Goal: Transaction & Acquisition: Book appointment/travel/reservation

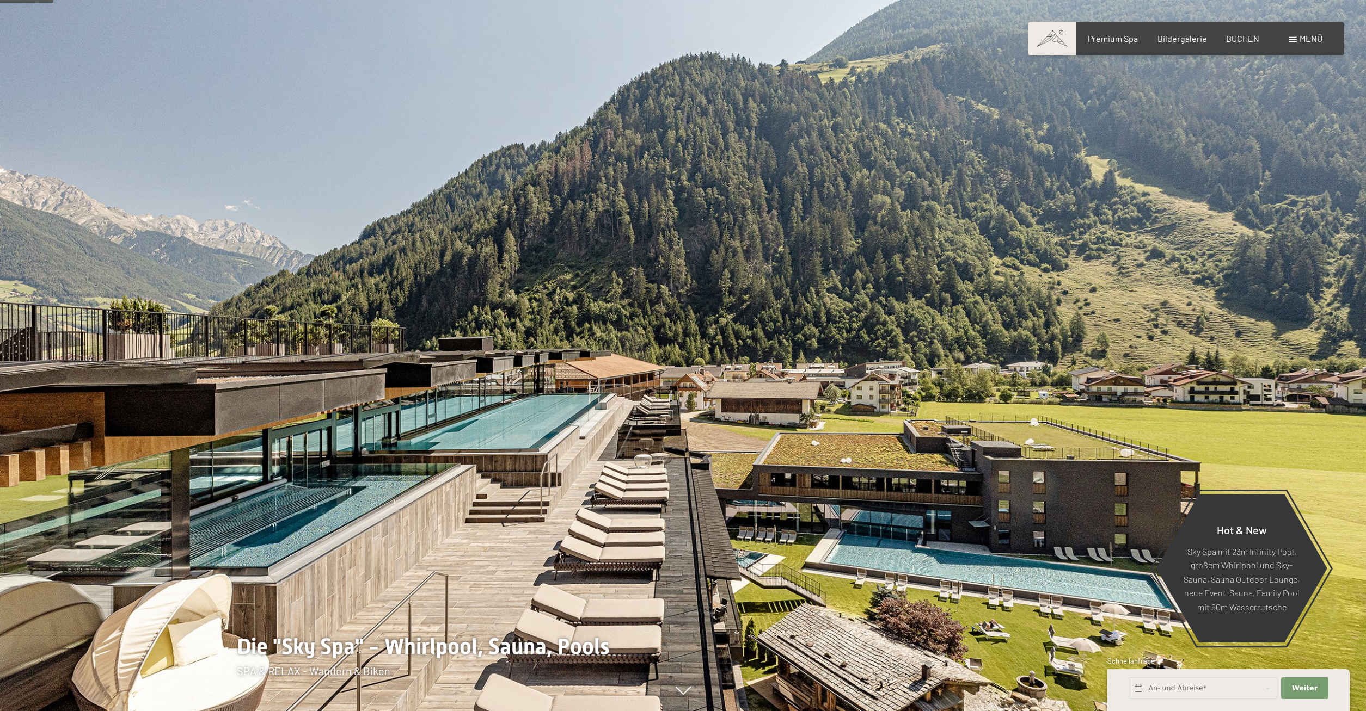
scroll to position [278, 0]
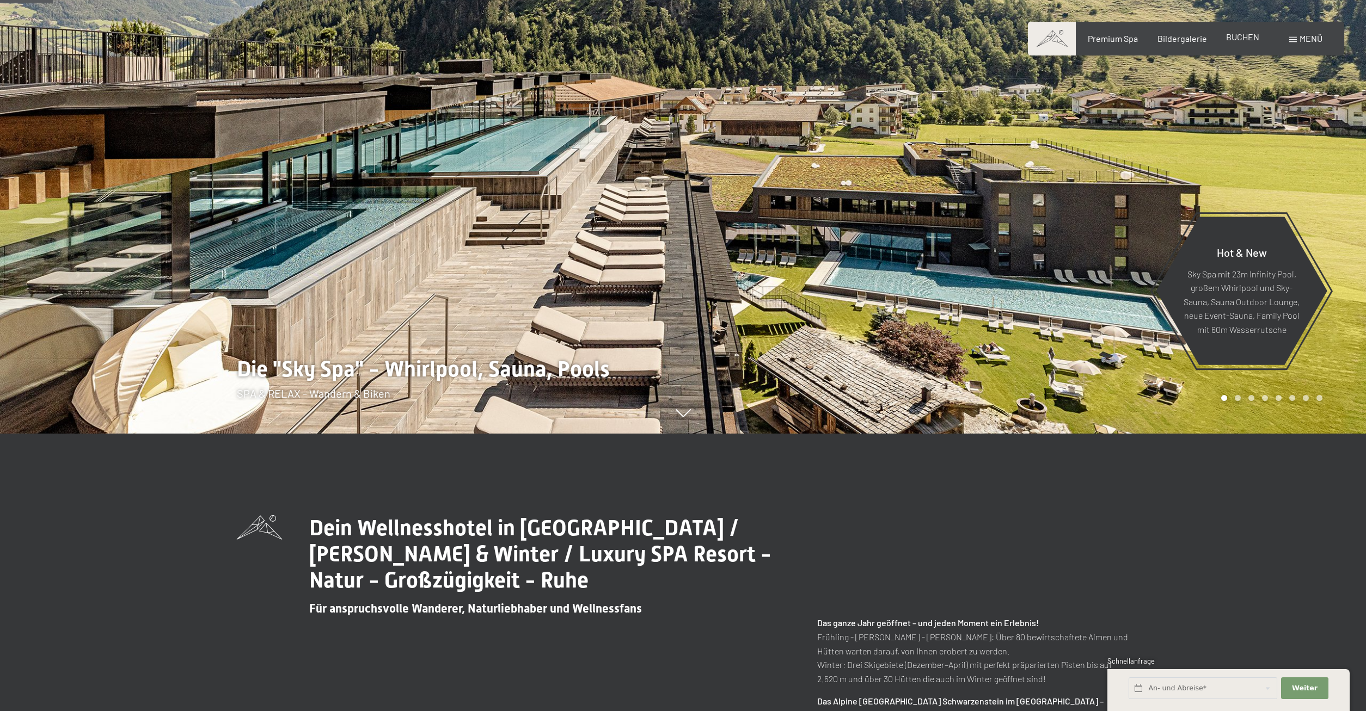
click at [1246, 38] on span "BUCHEN" at bounding box center [1242, 37] width 33 height 10
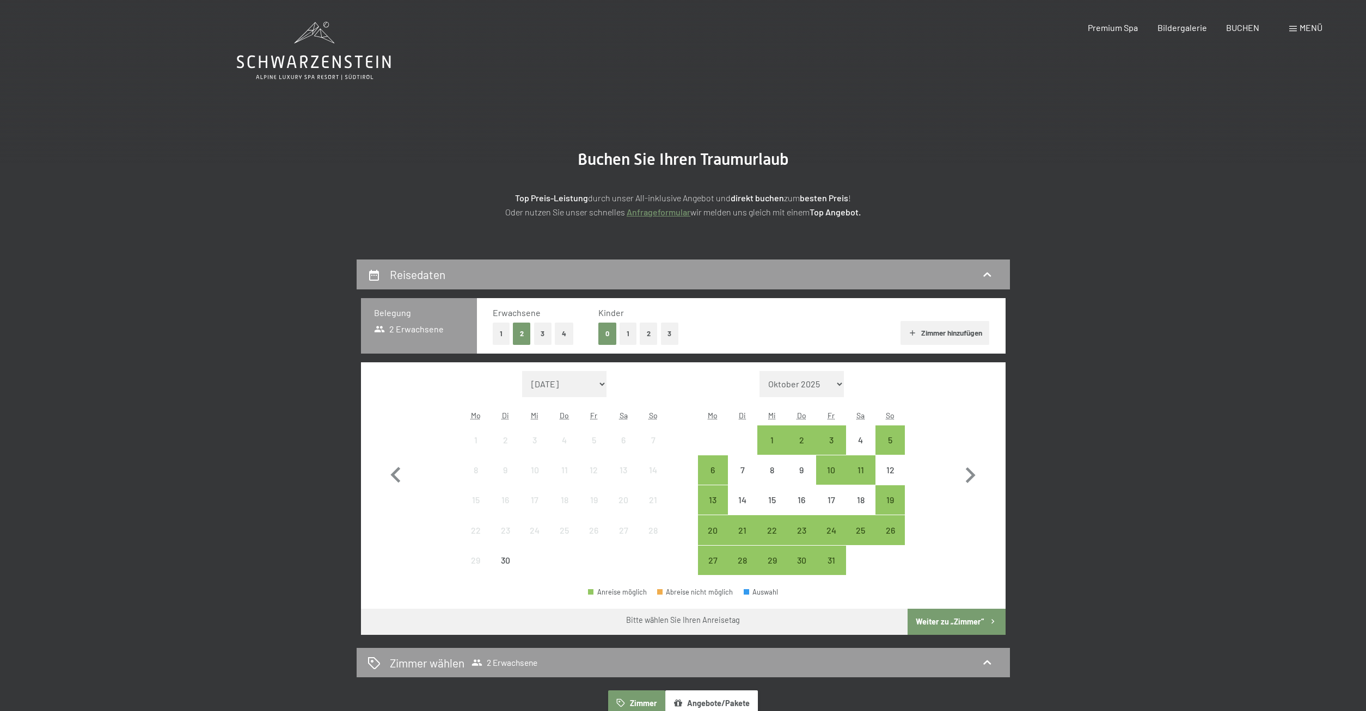
click at [649, 335] on button "2" at bounding box center [649, 334] width 18 height 22
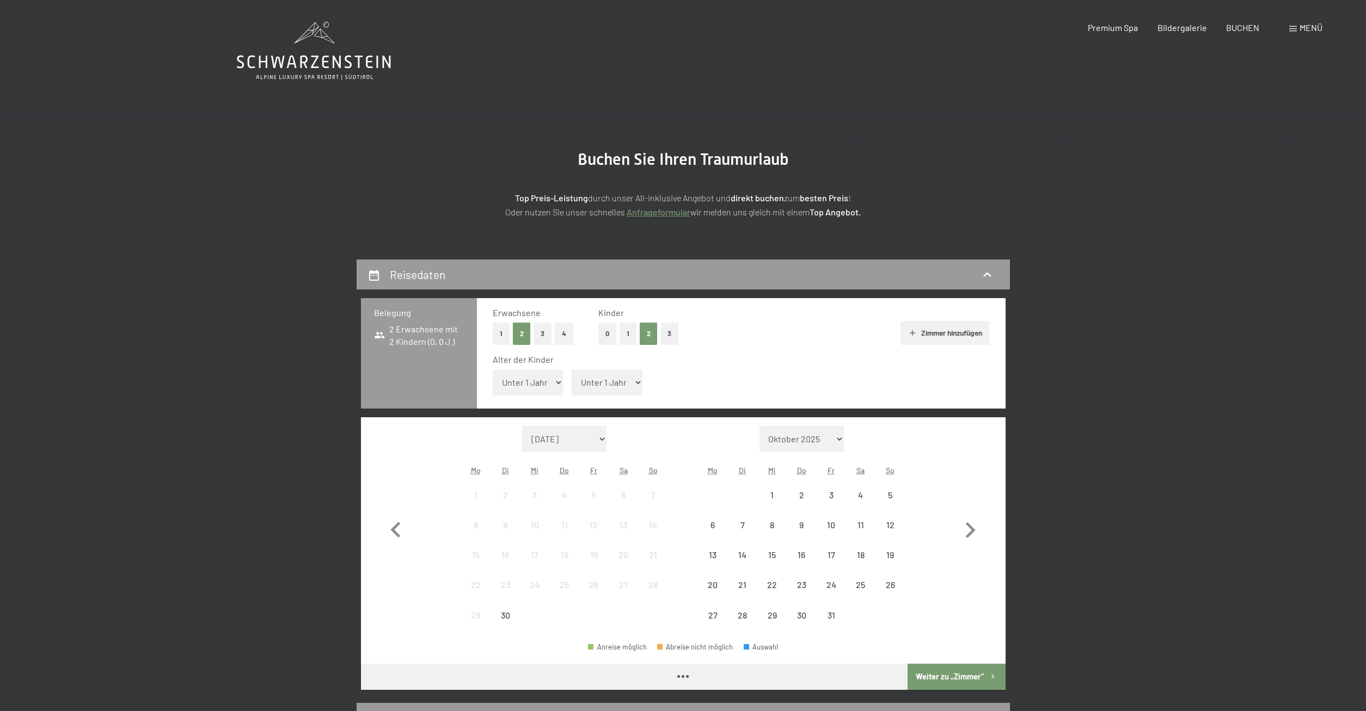
click at [631, 333] on button "1" at bounding box center [627, 334] width 17 height 22
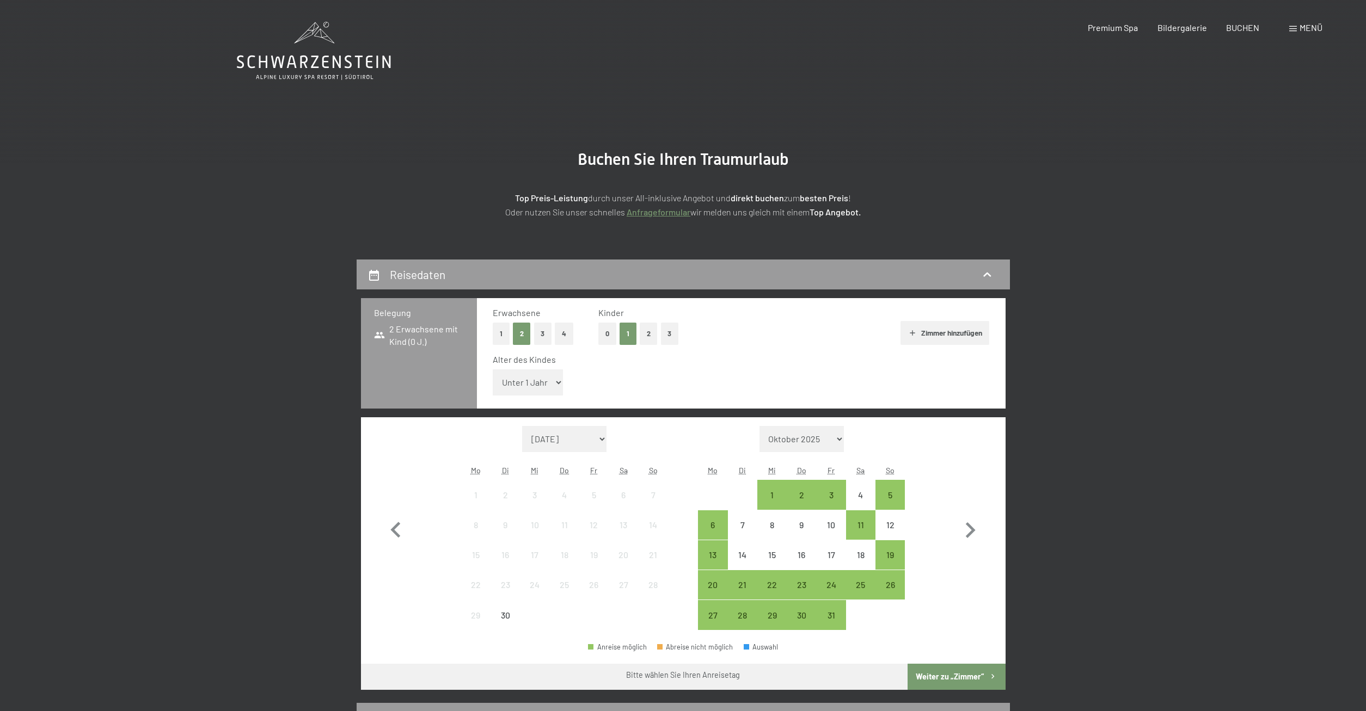
click at [493, 370] on select "Unter 1 Jahr 1 Jahr 2 Jahre 3 Jahre 4 Jahre 5 Jahre 6 Jahre 7 Jahre 8 Jahre 9 J…" at bounding box center [528, 383] width 71 height 26
select select "8"
click option "8 Jahre" at bounding box center [0, 0] width 0 height 0
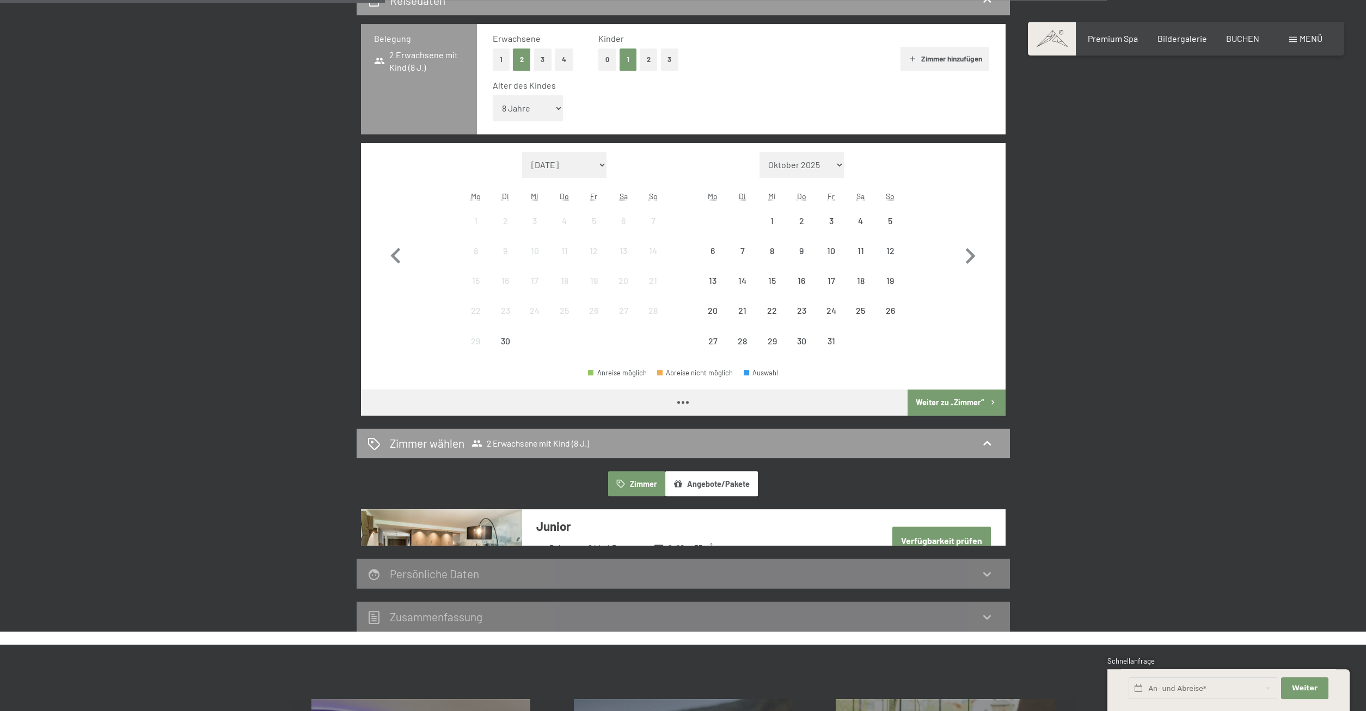
scroll to position [278, 0]
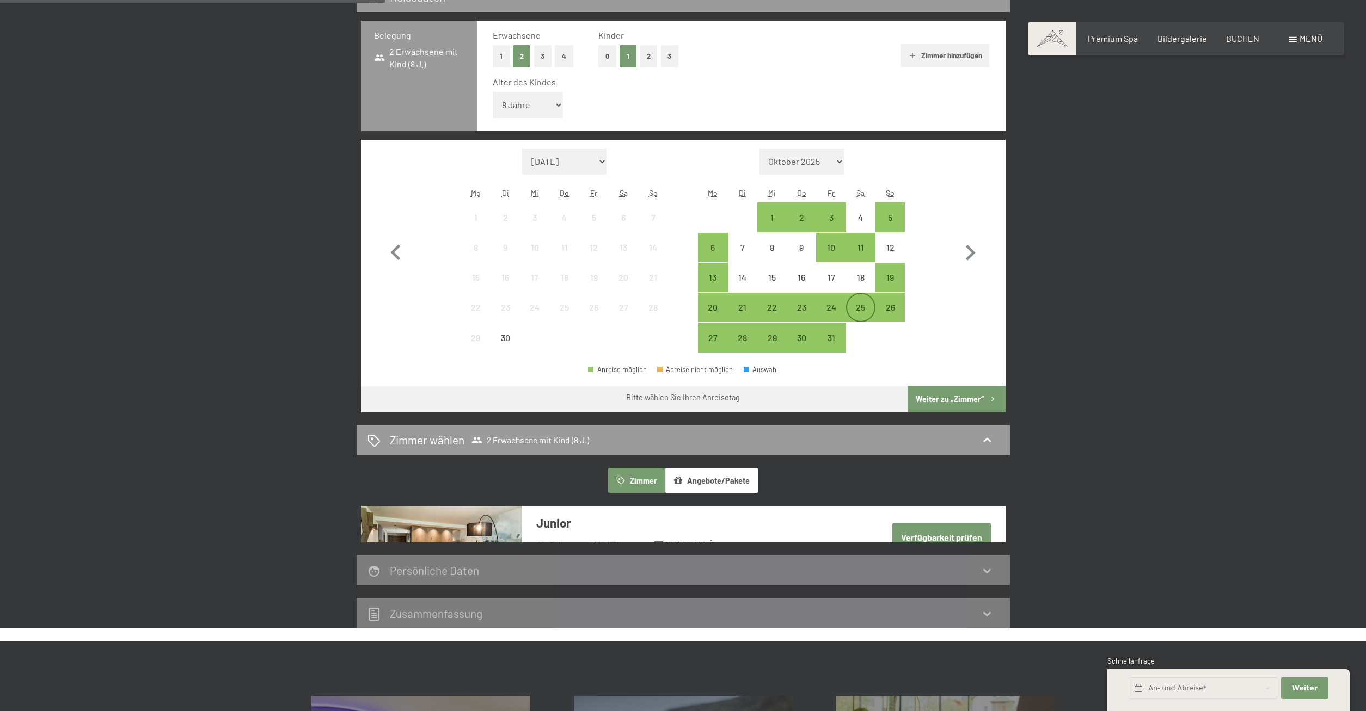
click at [871, 308] on div "25" at bounding box center [860, 316] width 27 height 27
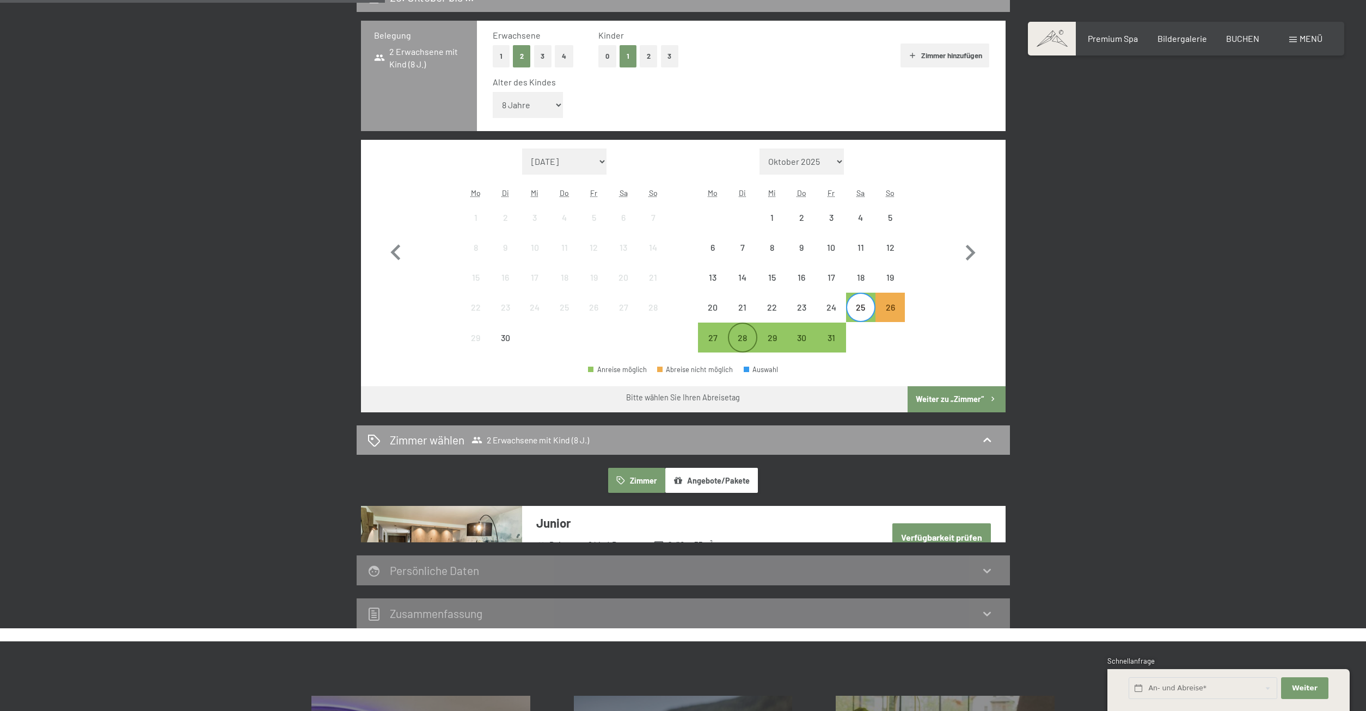
click at [739, 337] on div "28" at bounding box center [742, 347] width 27 height 27
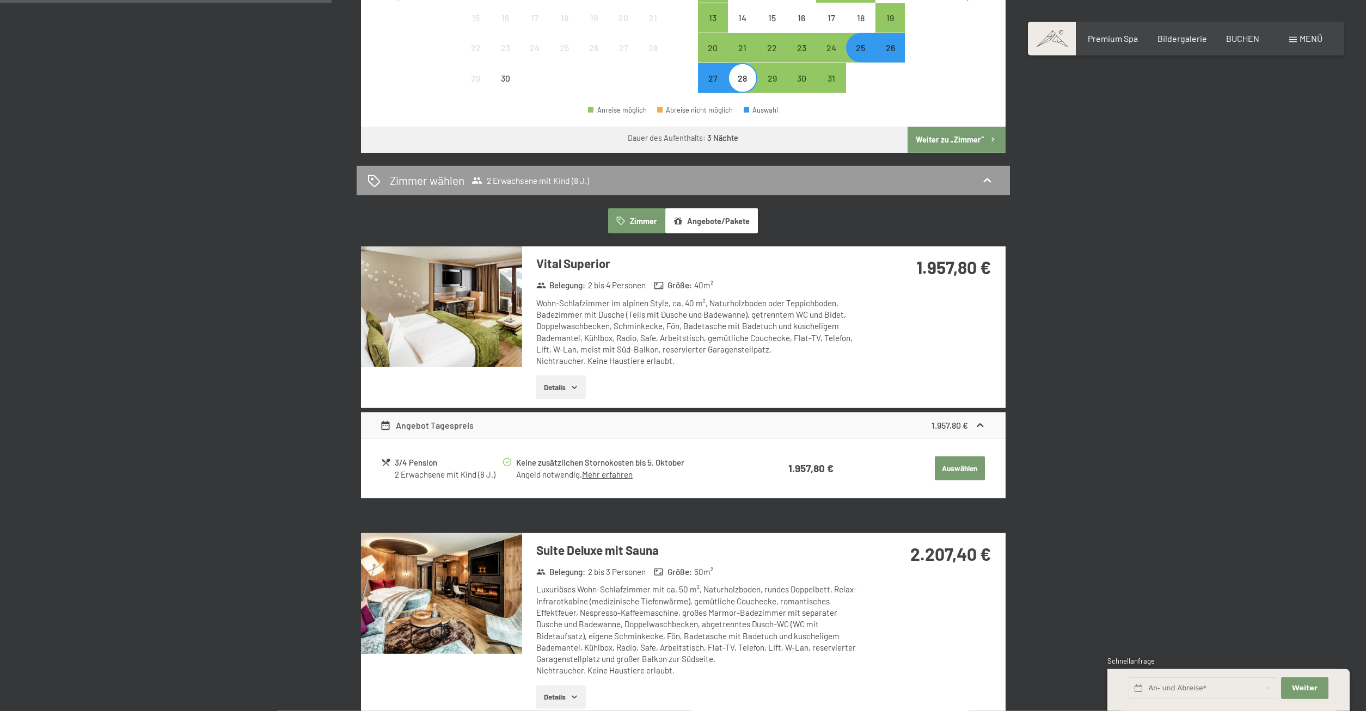
scroll to position [611, 0]
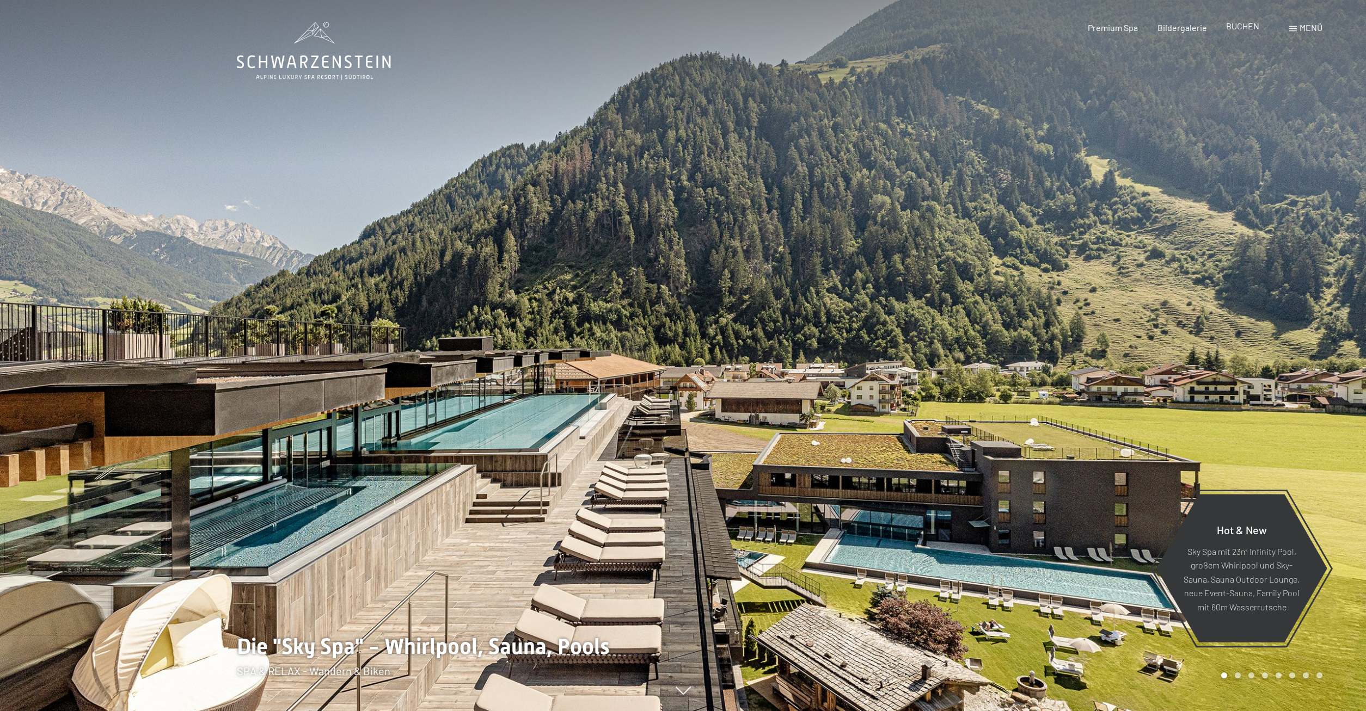
click at [1243, 30] on span "BUCHEN" at bounding box center [1242, 26] width 33 height 10
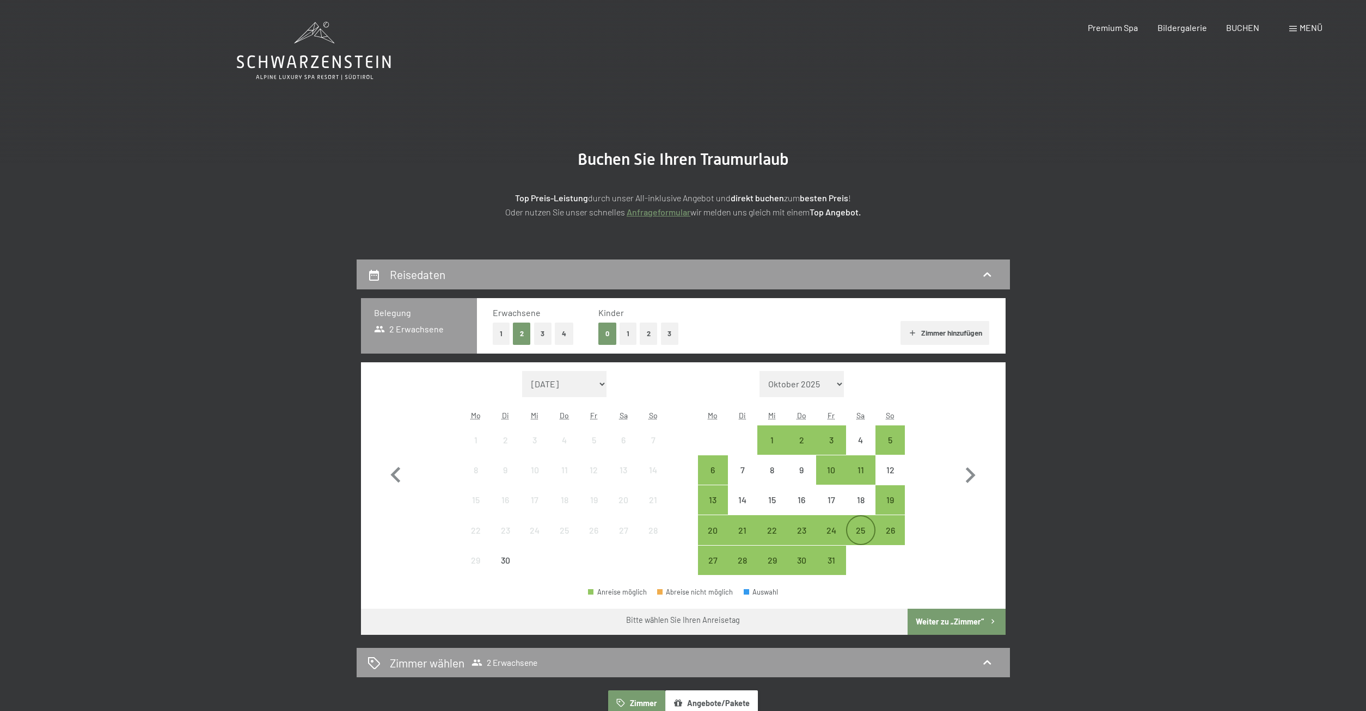
click at [863, 536] on div "25" at bounding box center [860, 539] width 27 height 27
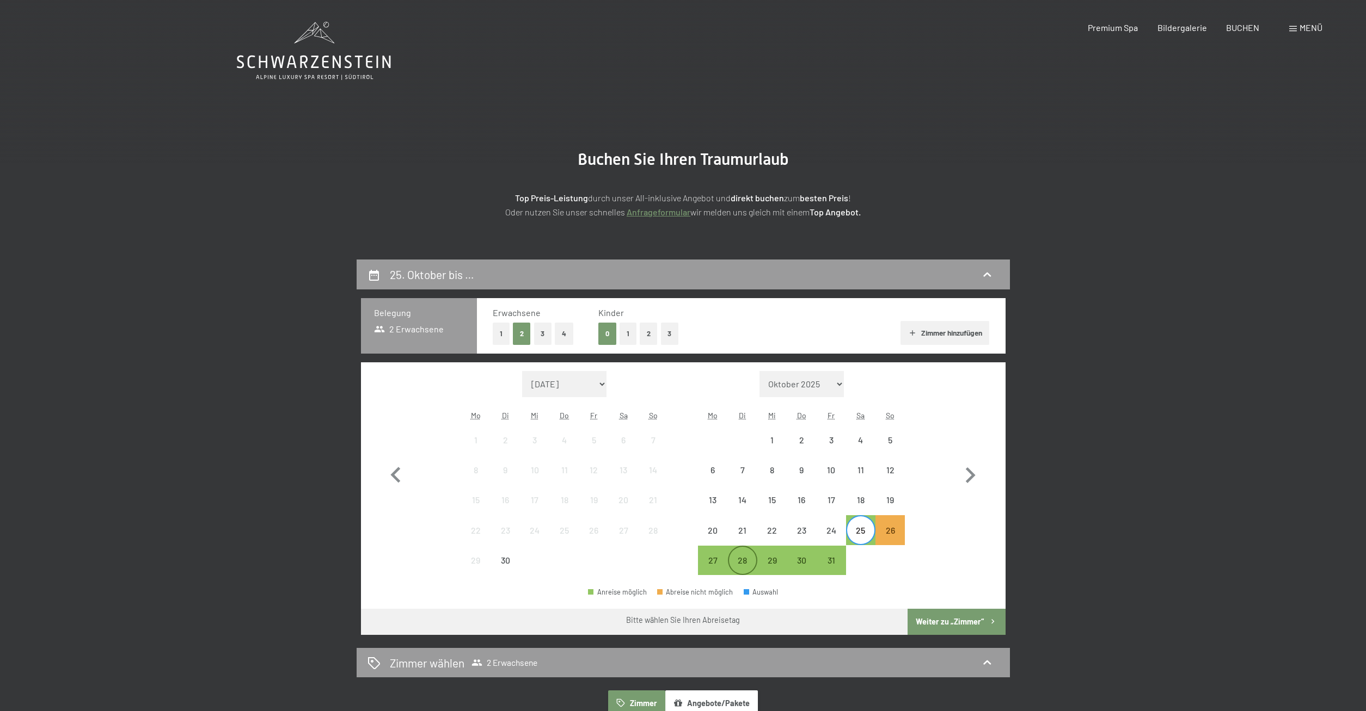
click at [740, 561] on div "28" at bounding box center [742, 569] width 27 height 27
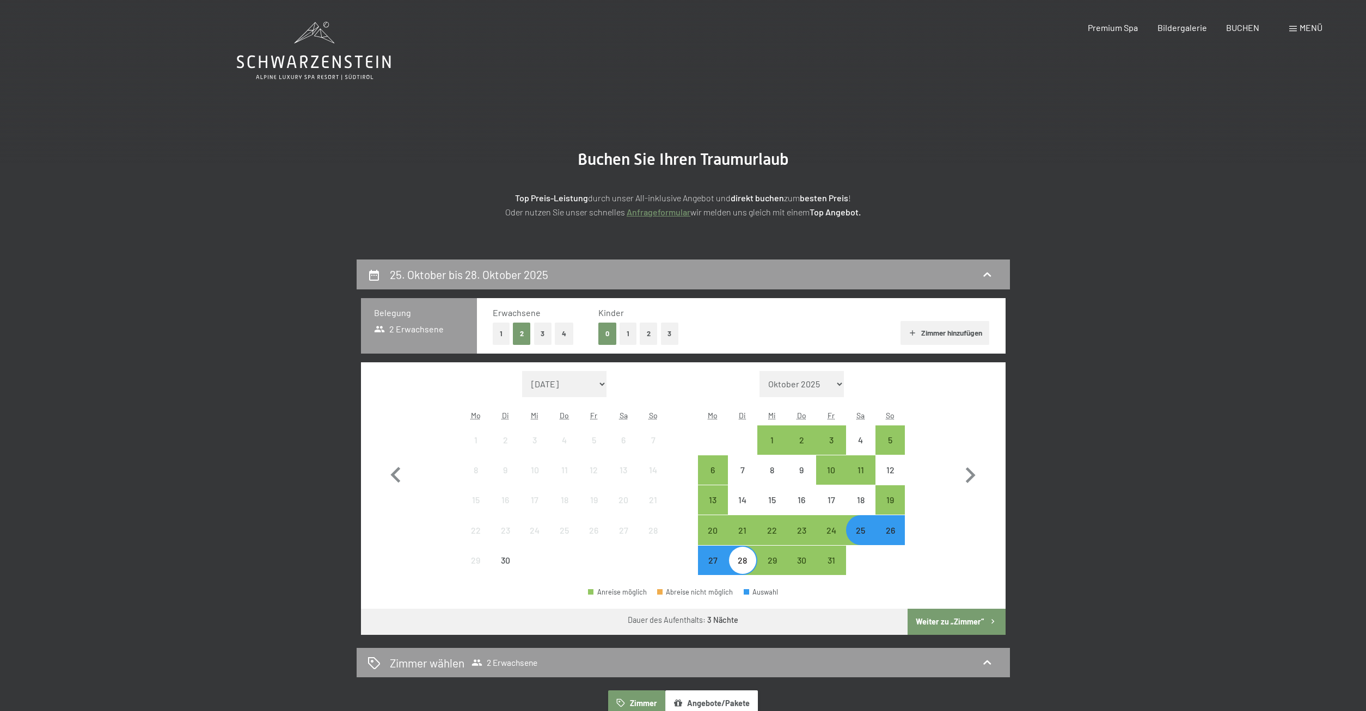
click at [935, 618] on button "Weiter zu „Zimmer“" at bounding box center [955, 622] width 97 height 26
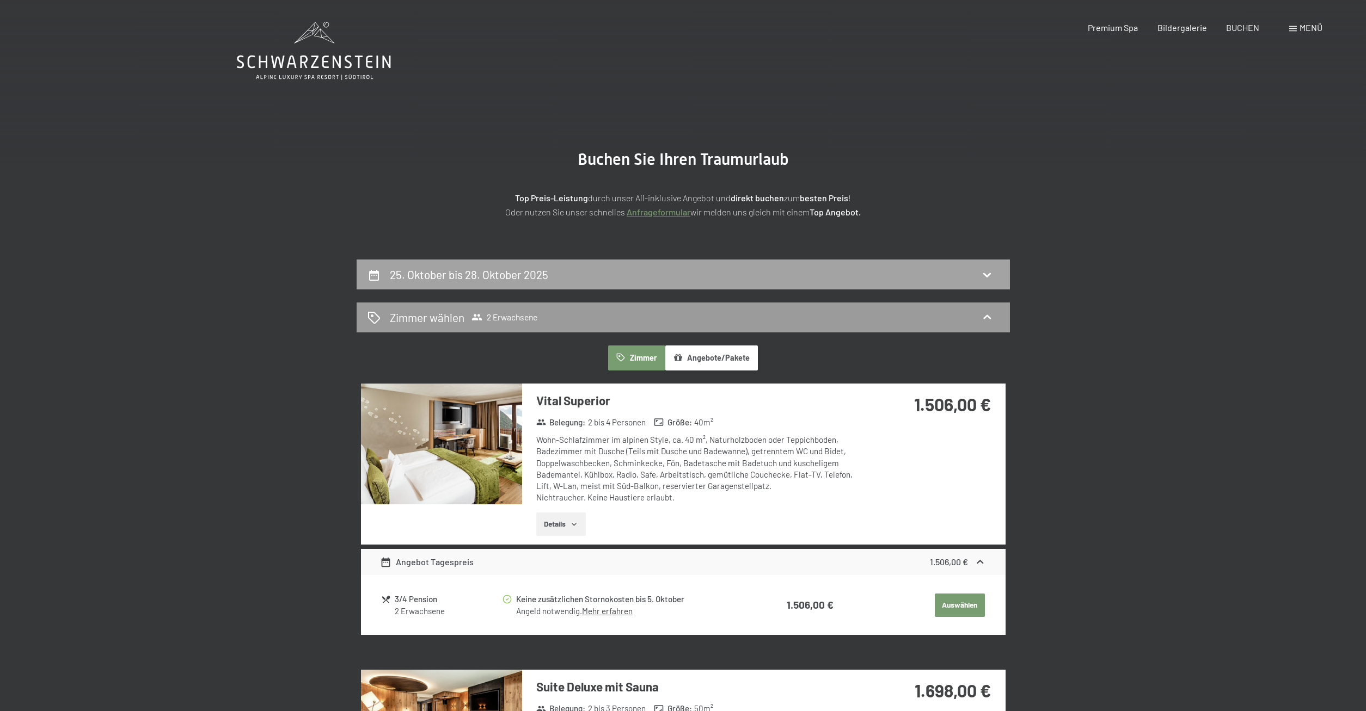
click at [552, 270] on div "25. Oktober bis 28. Oktober 2025" at bounding box center [471, 275] width 163 height 16
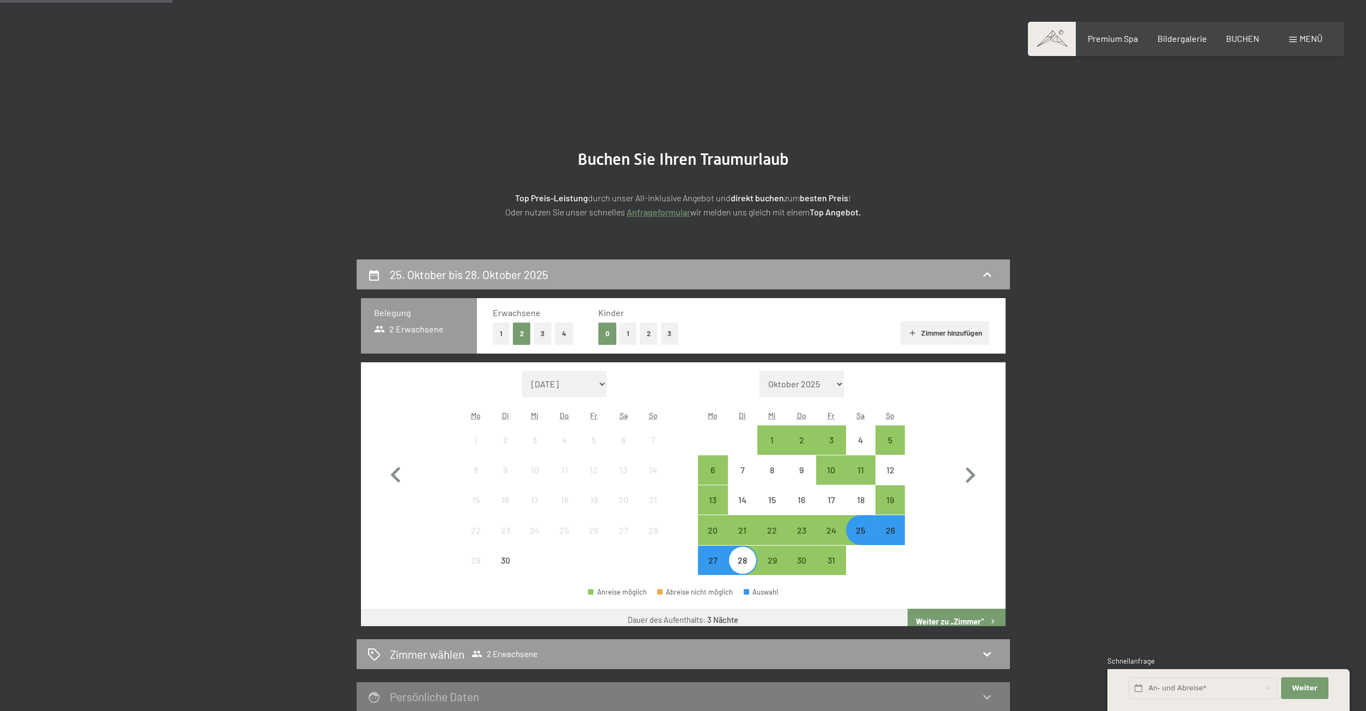
scroll to position [260, 0]
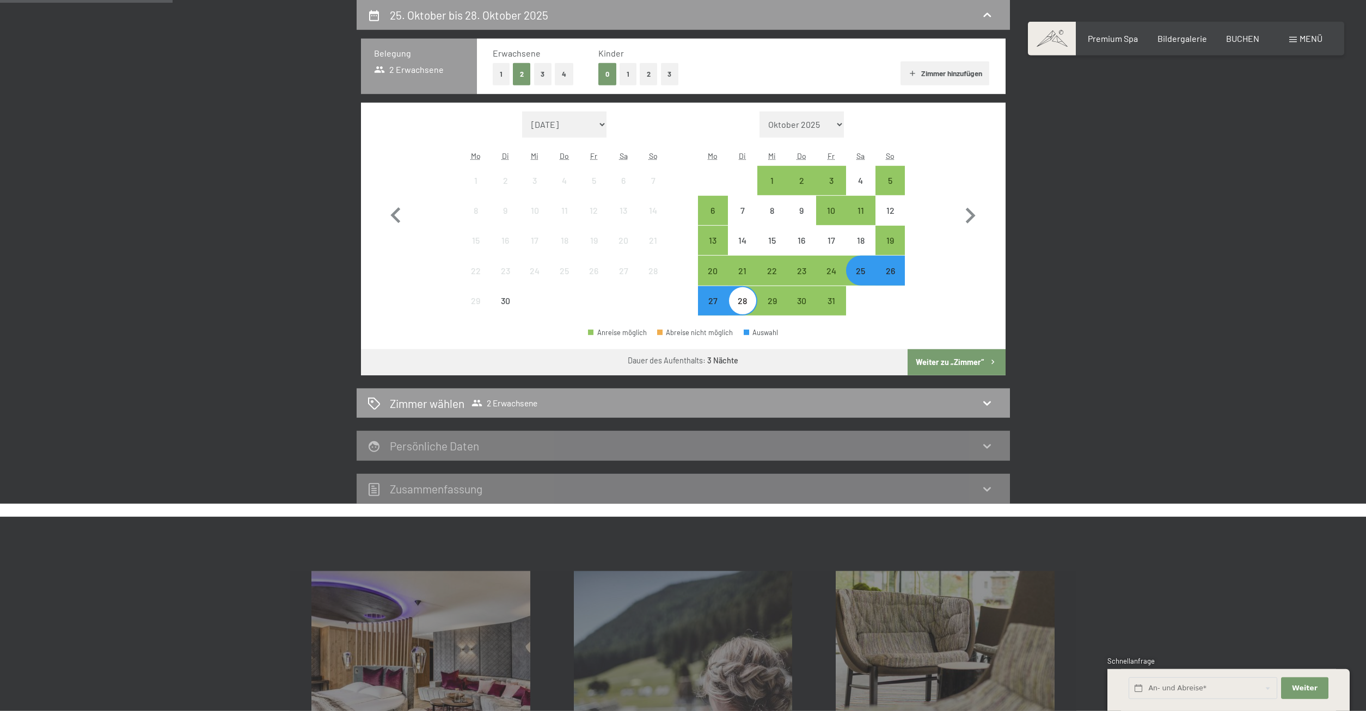
click at [627, 68] on button "1" at bounding box center [627, 74] width 17 height 22
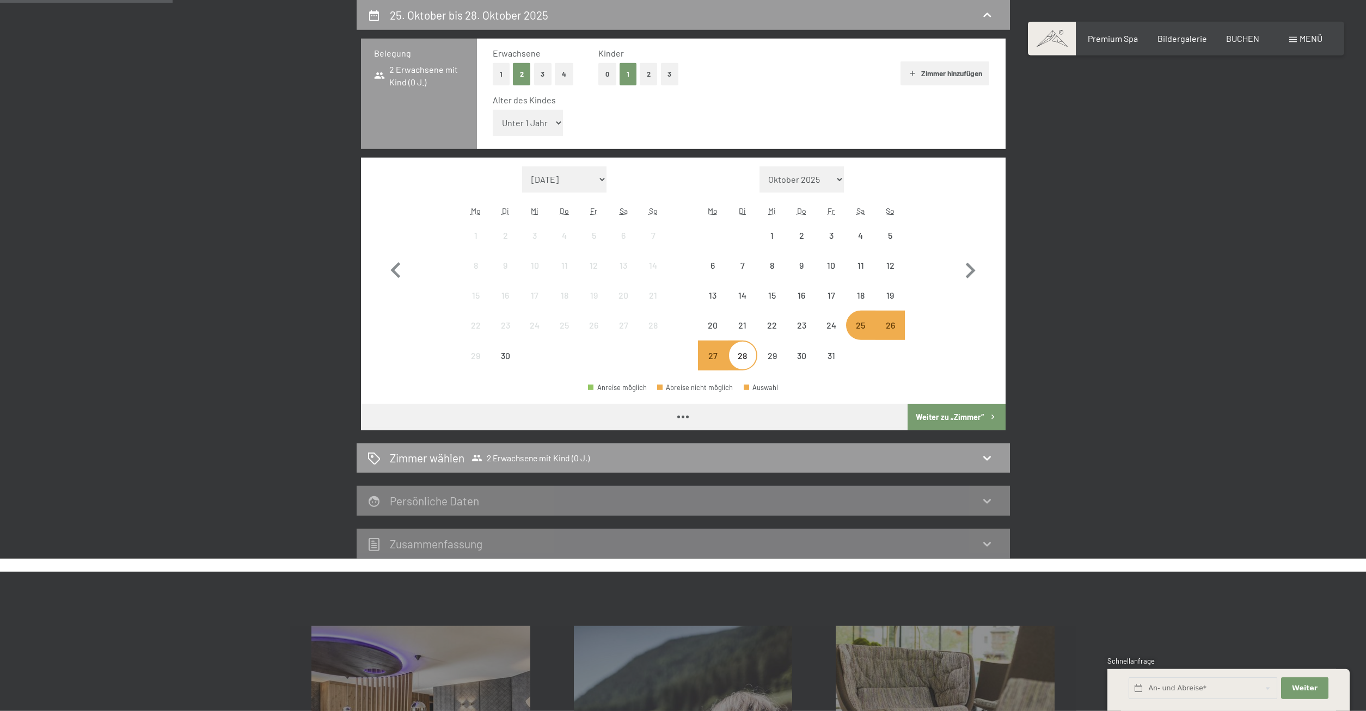
click at [493, 110] on select "Unter 1 Jahr 1 Jahr 2 Jahre 3 Jahre 4 Jahre 5 Jahre 6 Jahre 7 Jahre 8 Jahre 9 J…" at bounding box center [528, 123] width 71 height 26
select select "8"
click option "8 Jahre" at bounding box center [0, 0] width 0 height 0
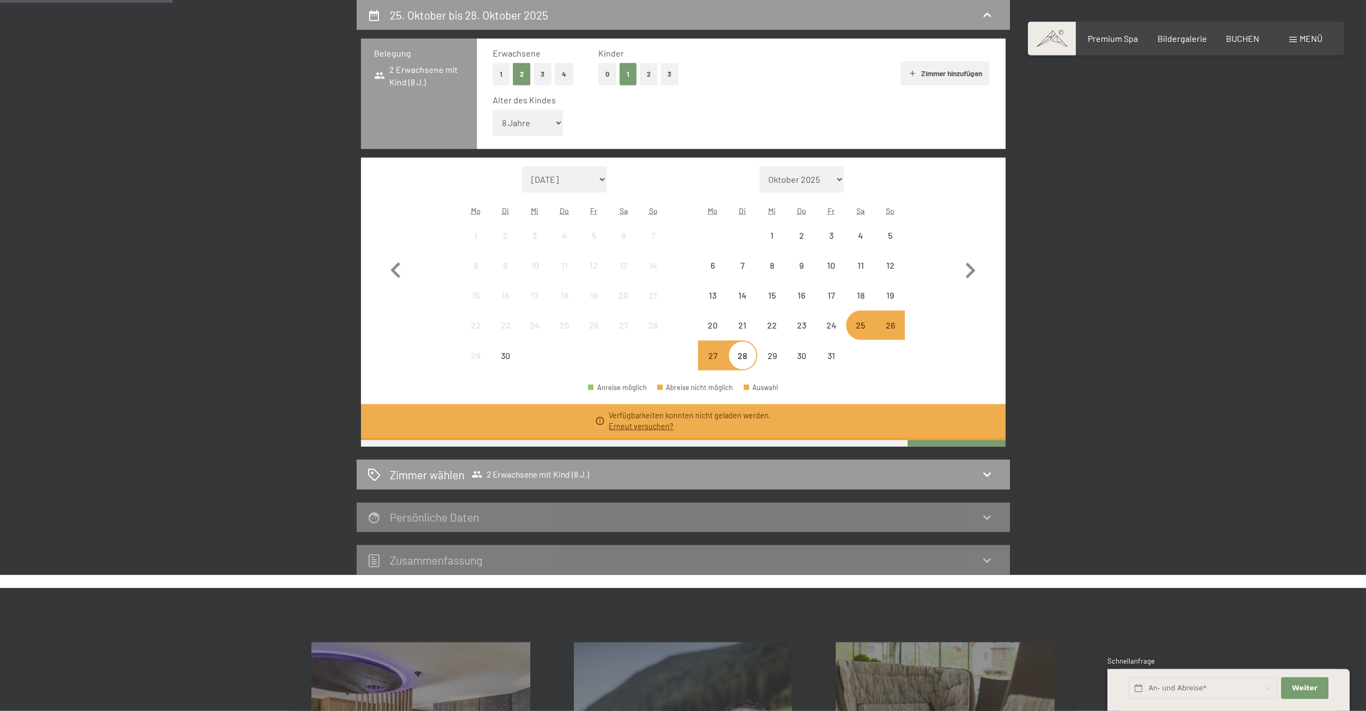
click at [941, 422] on div "Verfügbarkeiten konnten nicht geladen werden. Erneut versuchen?" at bounding box center [683, 422] width 644 height 36
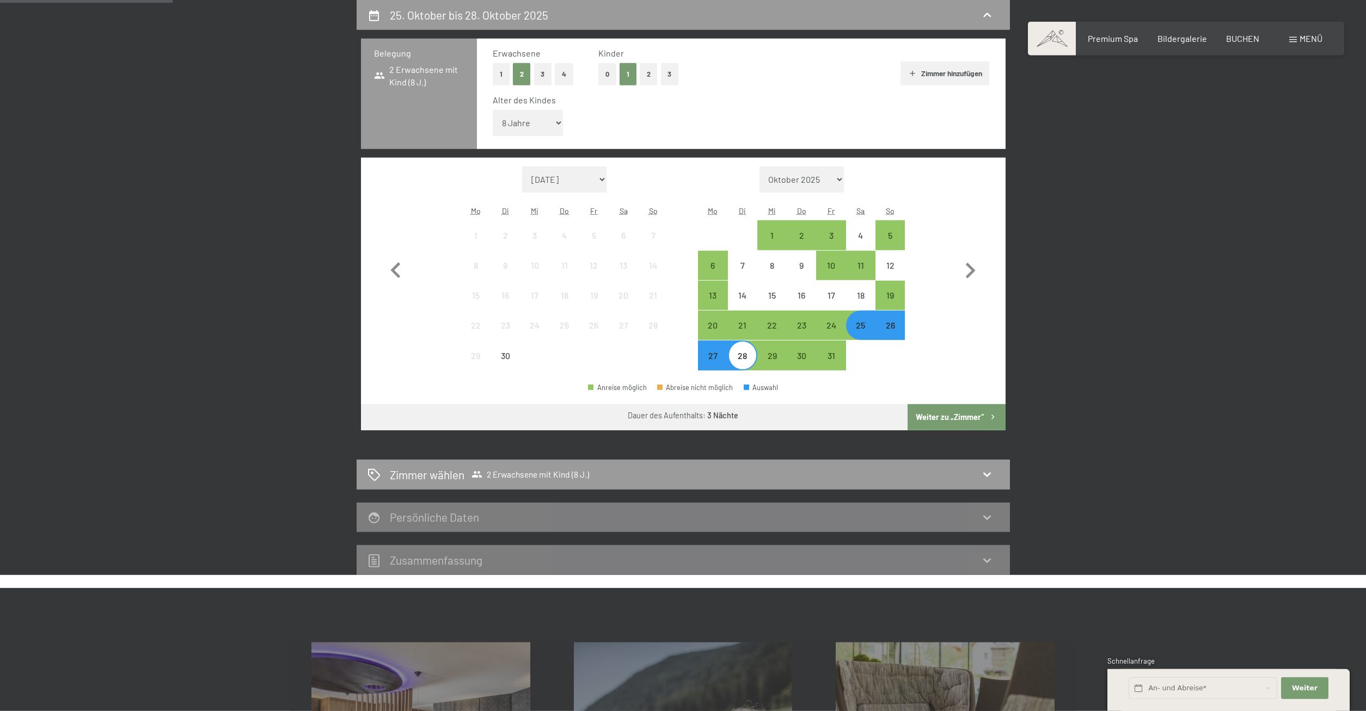
click at [944, 417] on button "Weiter zu „Zimmer“" at bounding box center [955, 417] width 97 height 26
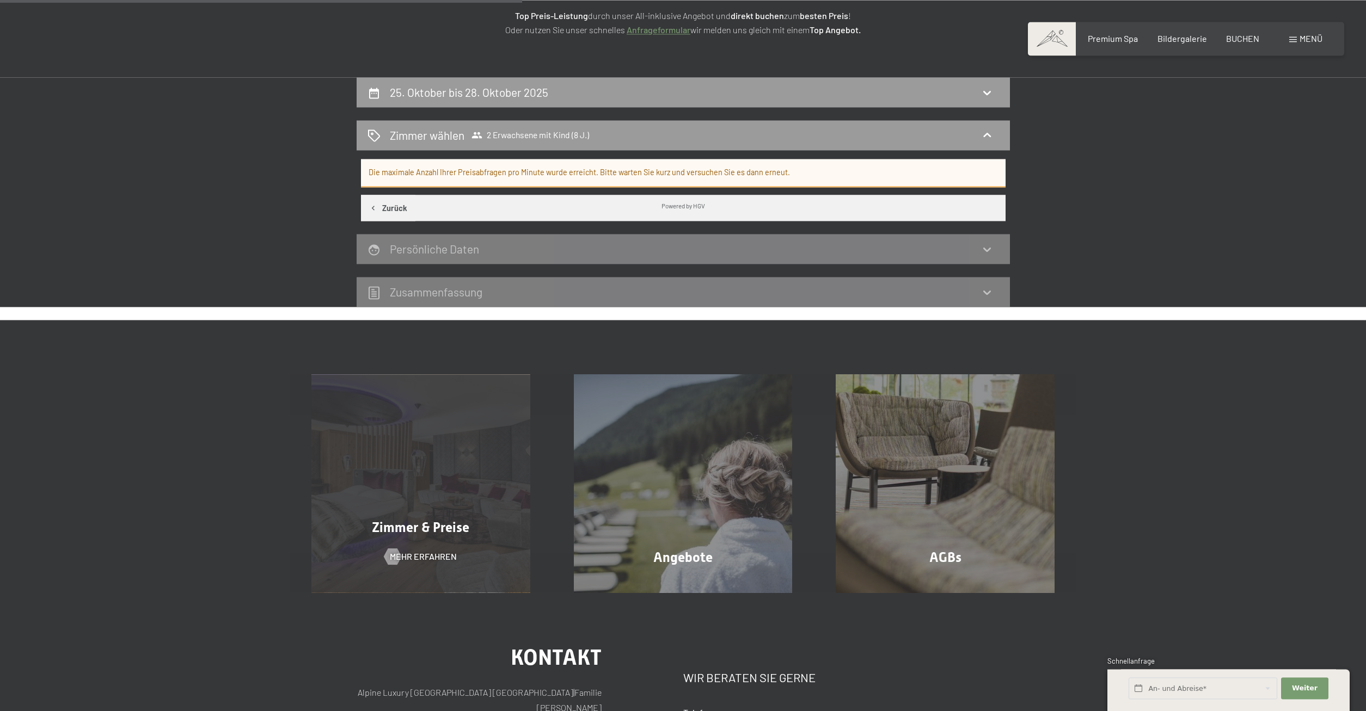
scroll to position [93, 0]
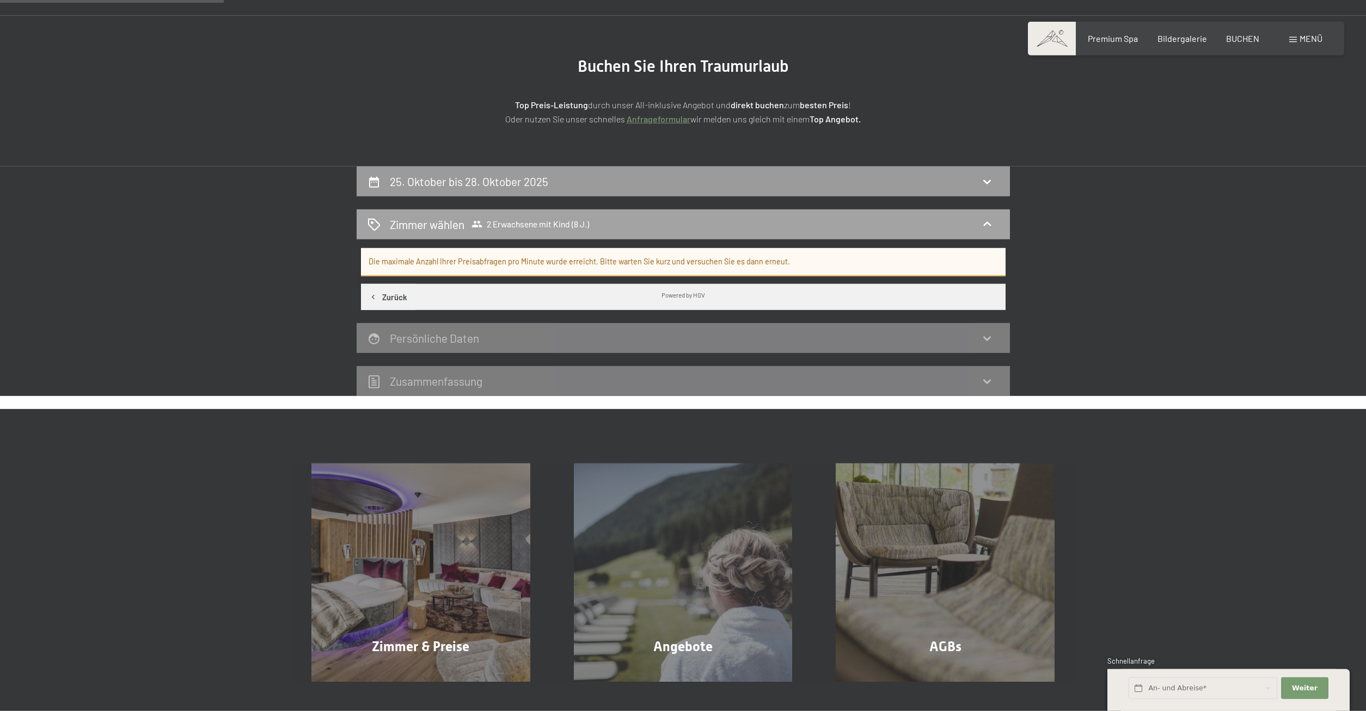
click at [619, 225] on div "Zimmer wählen 2 Erwachsene mit Kind (8 J.)" at bounding box center [682, 225] width 631 height 16
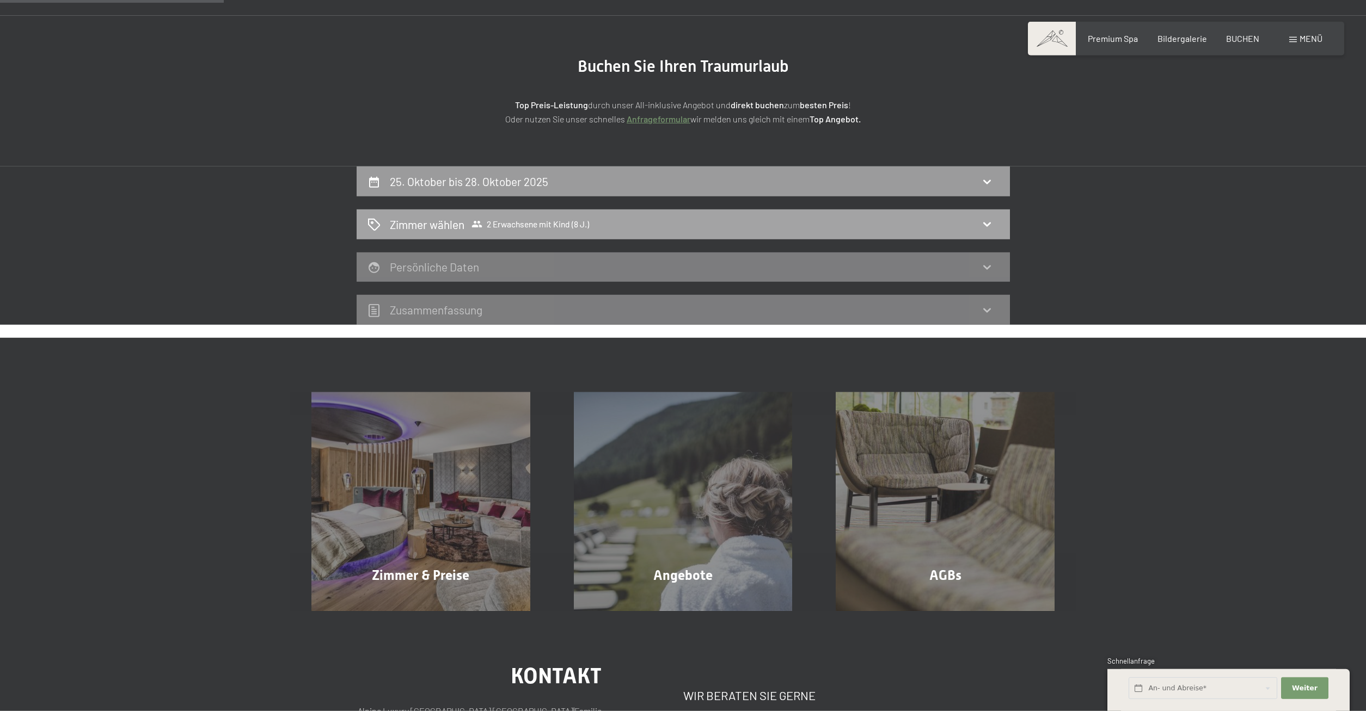
click at [619, 225] on div "Zimmer wählen 2 Erwachsene mit Kind (8 J.)" at bounding box center [682, 225] width 631 height 16
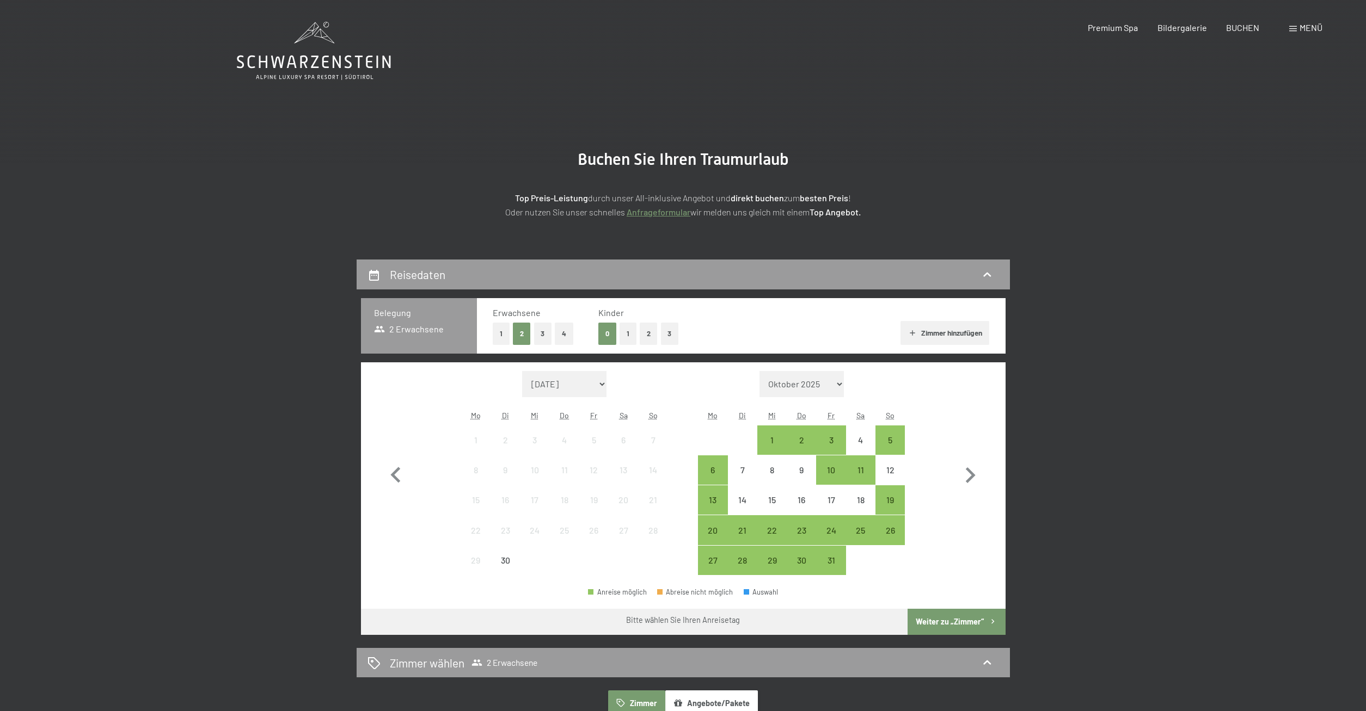
click at [631, 336] on button "1" at bounding box center [627, 334] width 17 height 22
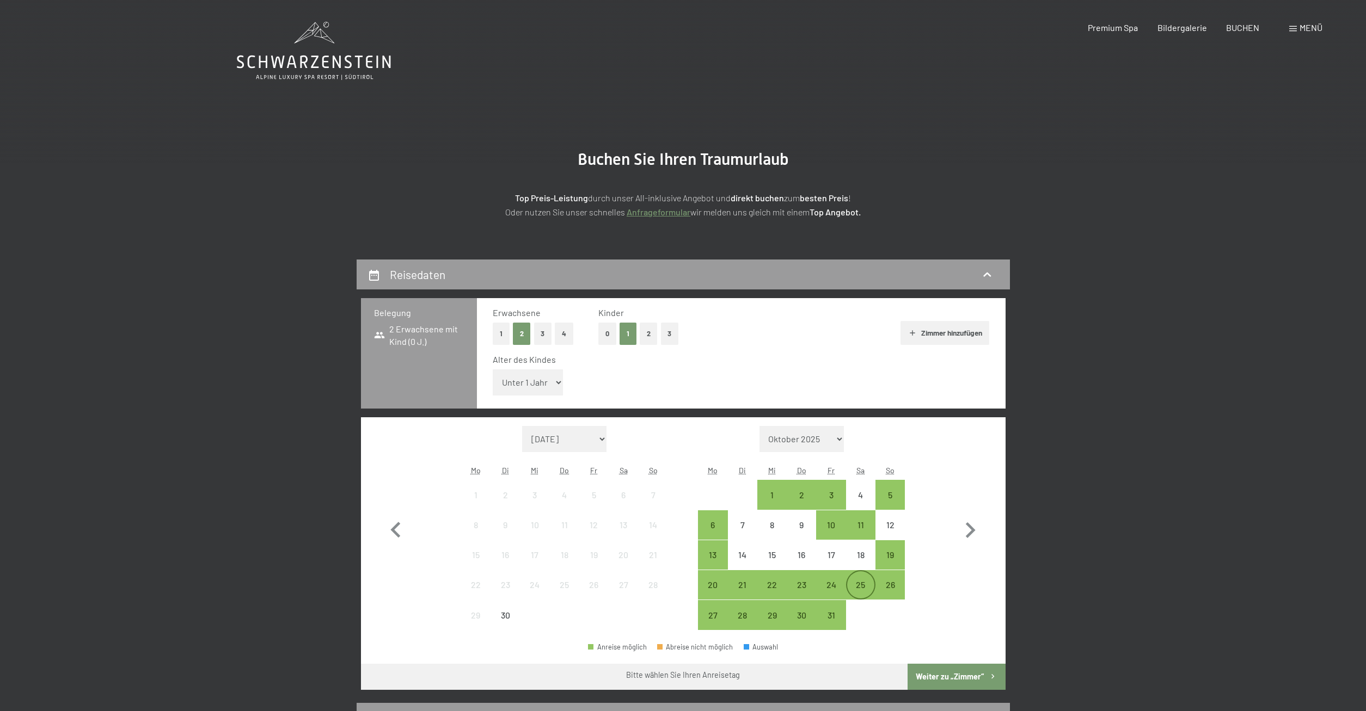
click at [862, 583] on div "25" at bounding box center [860, 594] width 27 height 27
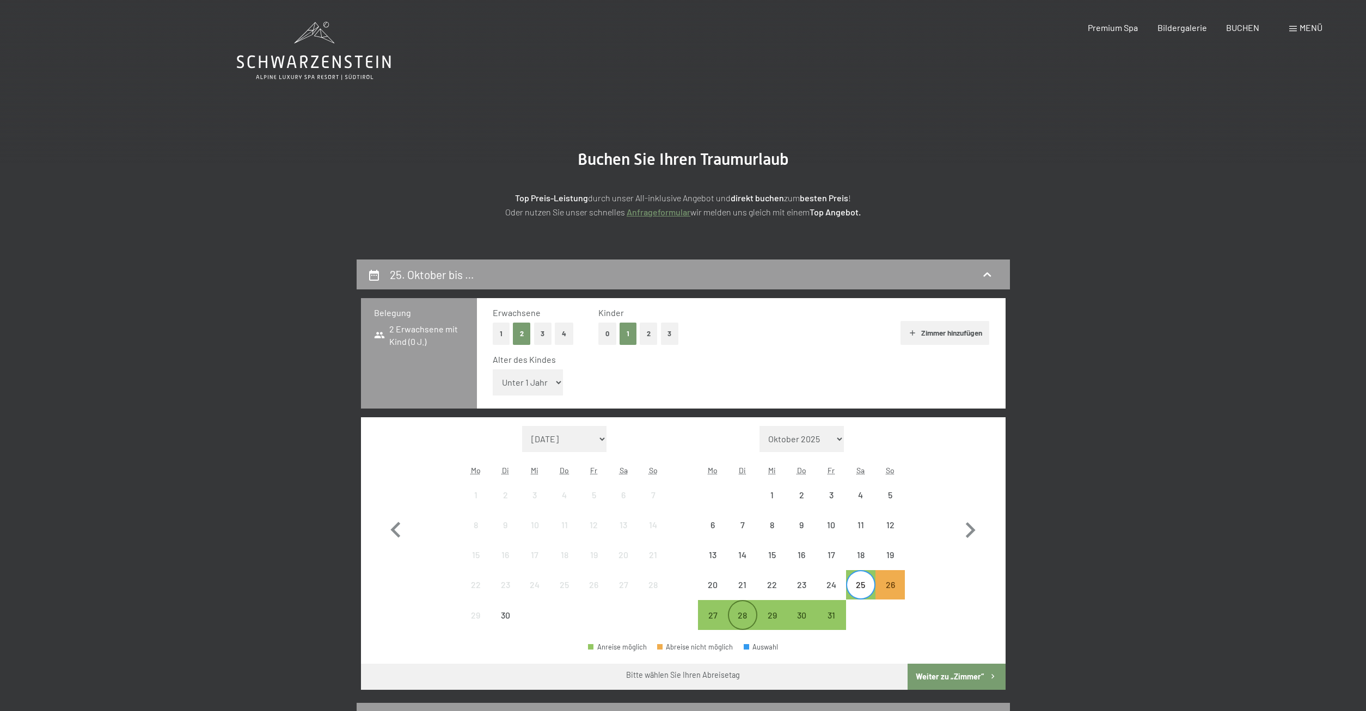
click at [745, 614] on div "28" at bounding box center [742, 624] width 27 height 27
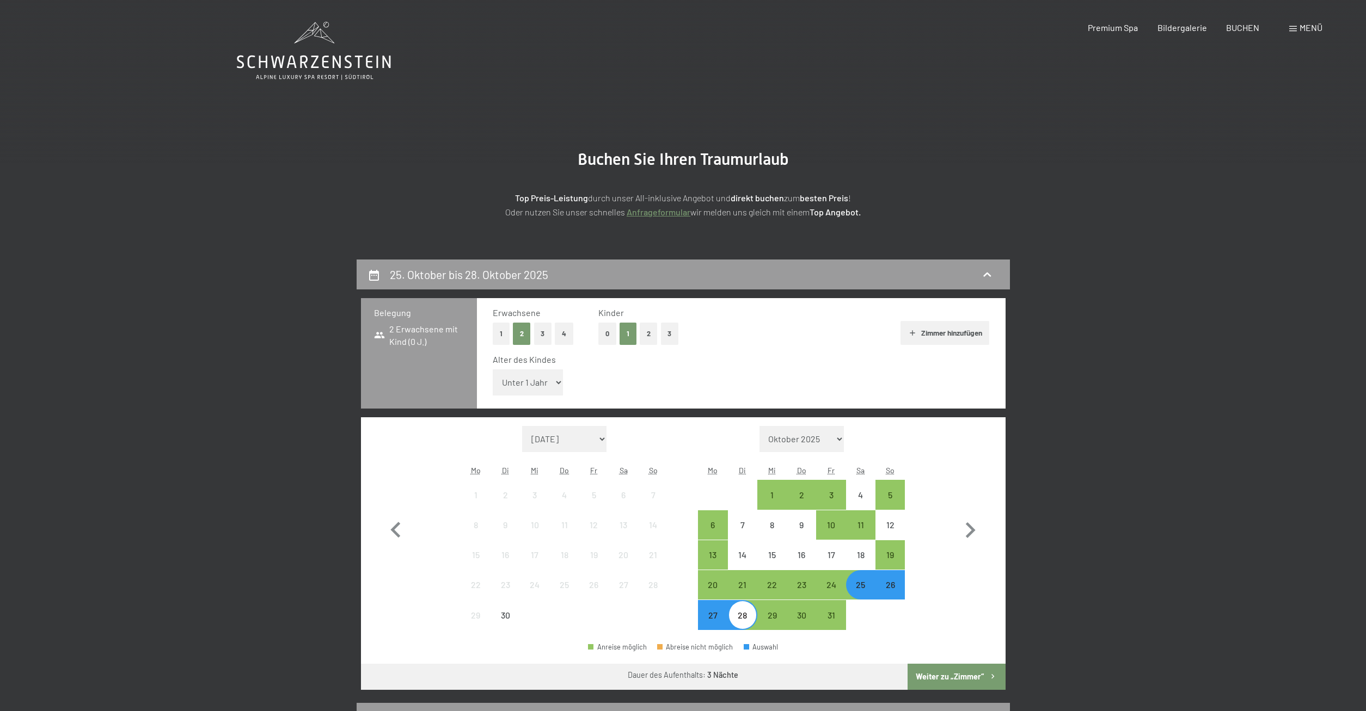
click at [966, 680] on button "Weiter zu „Zimmer“" at bounding box center [955, 677] width 97 height 26
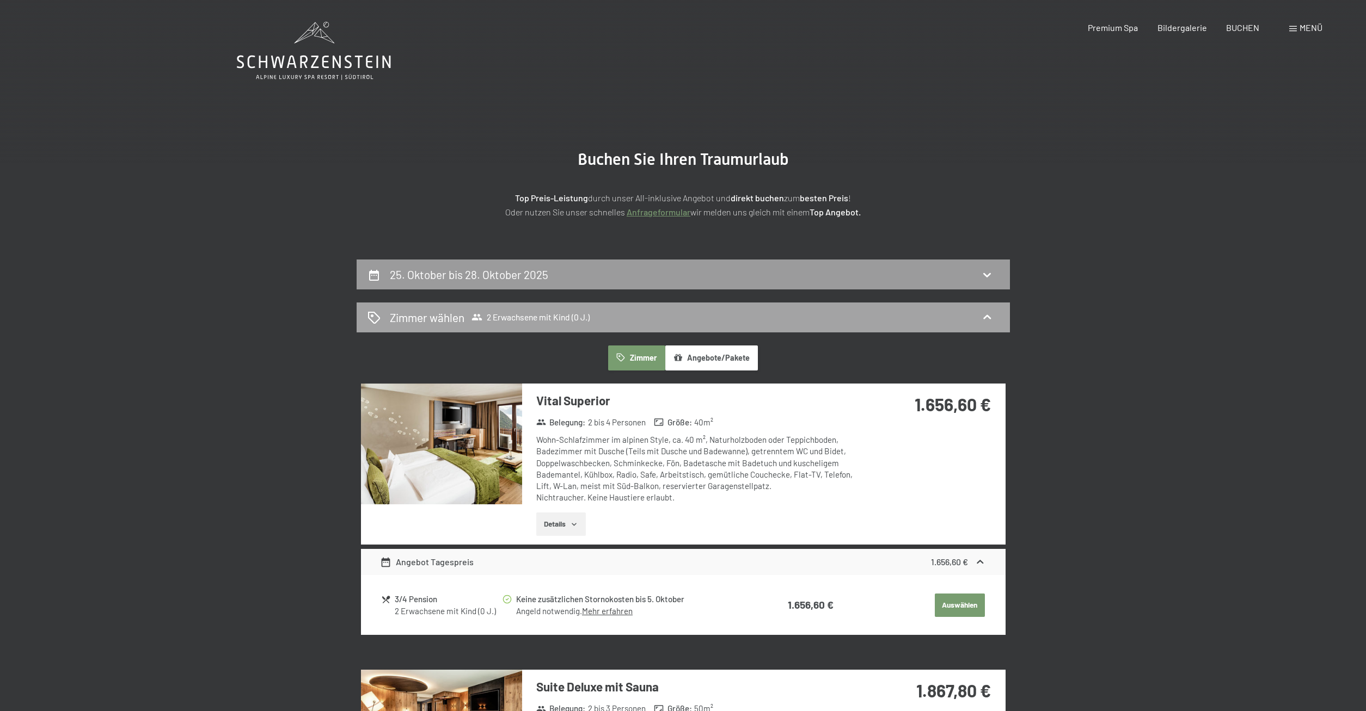
click at [512, 317] on span "2 Erwachsene mit Kind (0 J.)" at bounding box center [530, 317] width 118 height 11
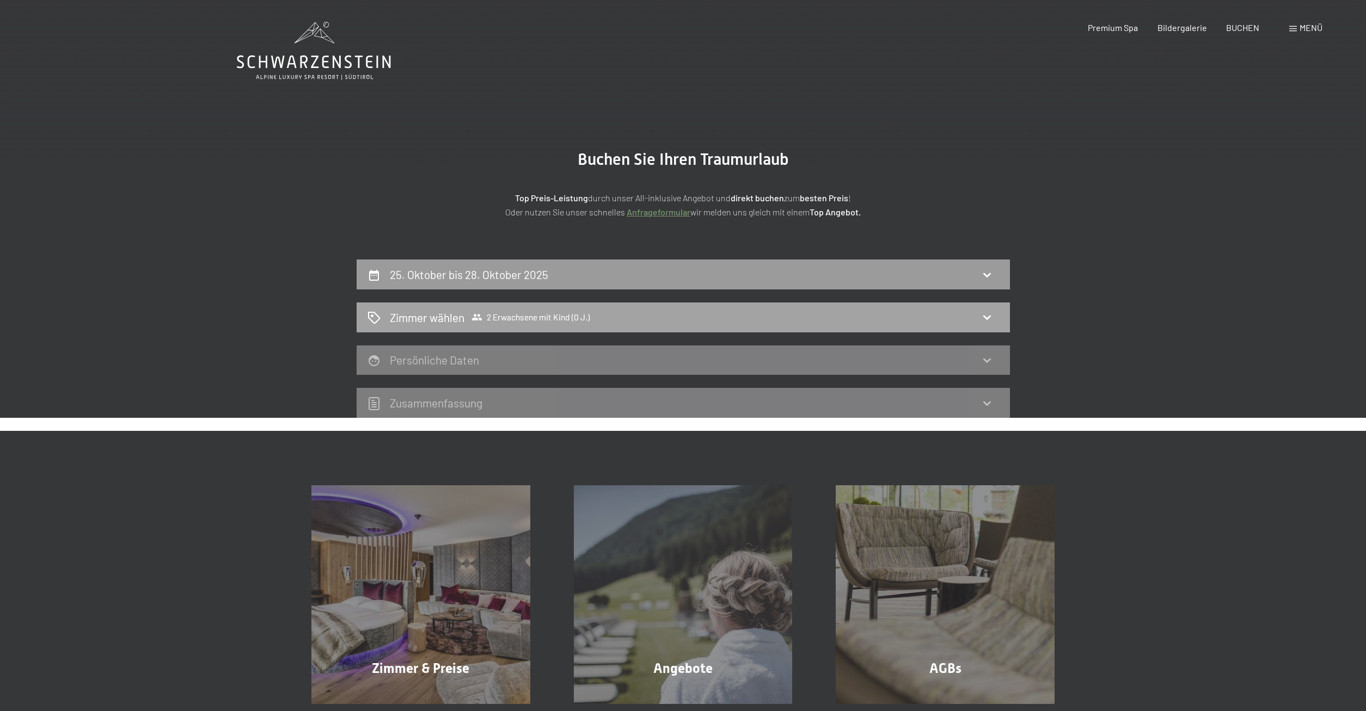
click at [577, 315] on span "2 Erwachsene mit Kind (0 J.)" at bounding box center [530, 317] width 118 height 11
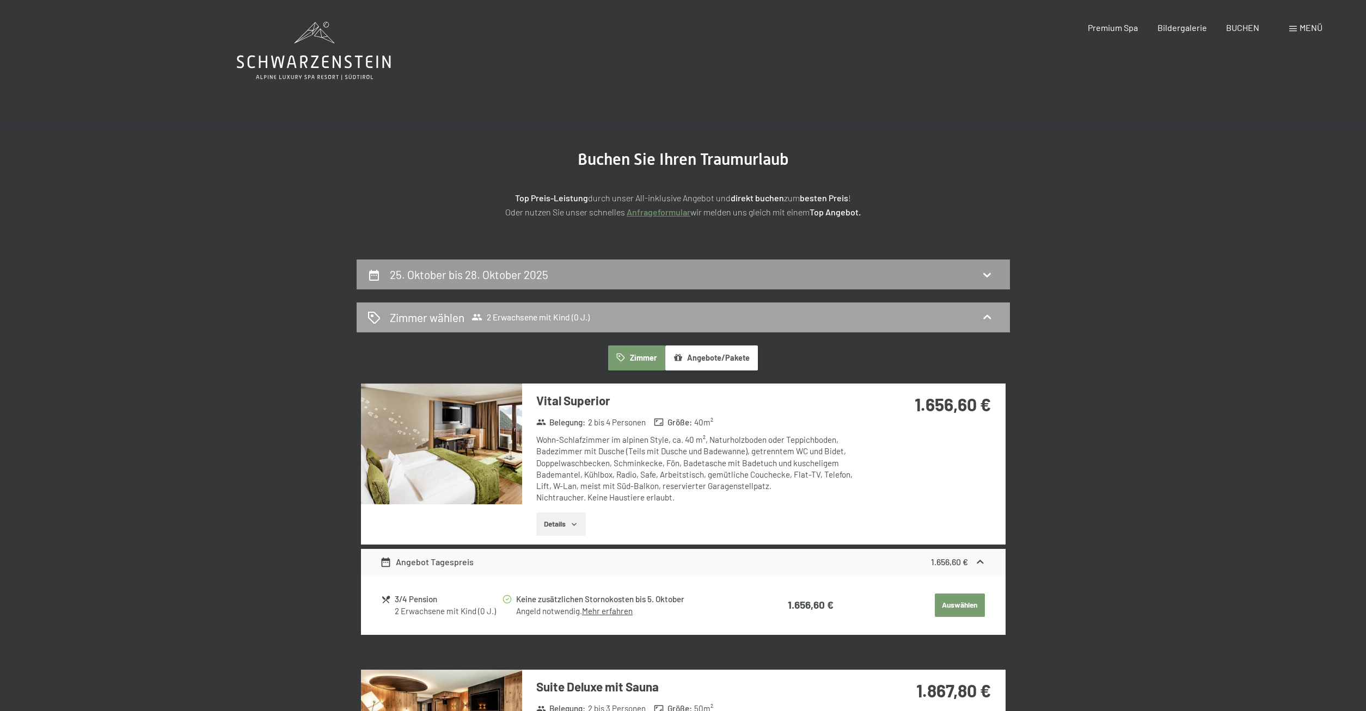
click at [431, 309] on div "[PERSON_NAME] [PERSON_NAME] 2 Erwachsene mit Kind (0 J.)" at bounding box center [682, 318] width 653 height 30
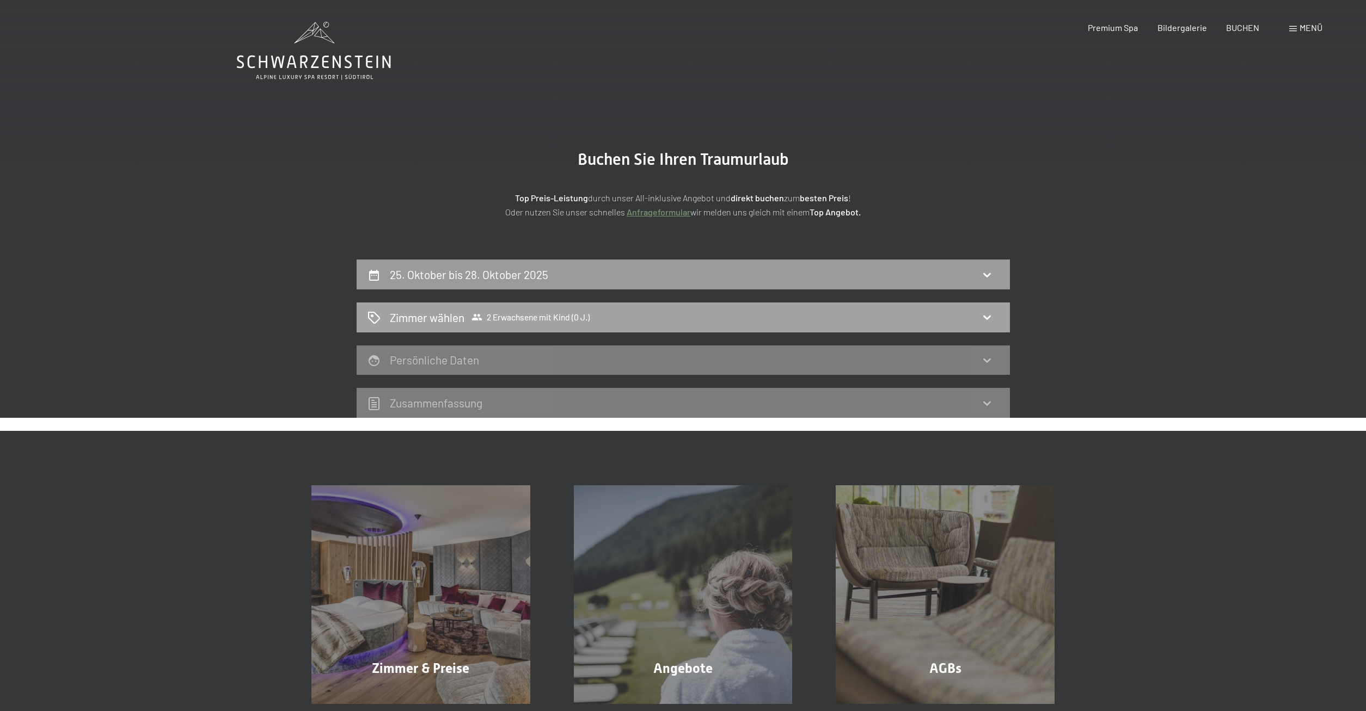
click at [413, 308] on div "[PERSON_NAME] [PERSON_NAME] 2 Erwachsene mit Kind (0 J.)" at bounding box center [682, 318] width 653 height 30
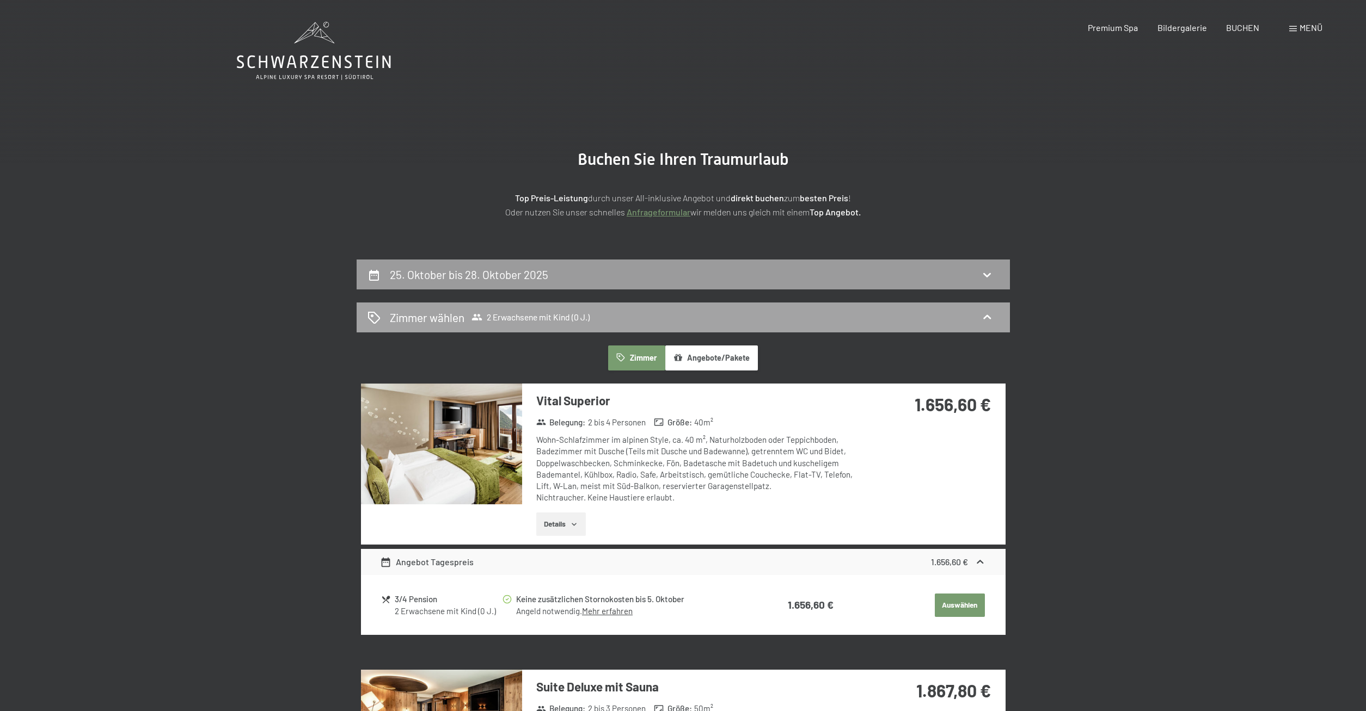
click at [378, 317] on icon at bounding box center [374, 318] width 12 height 12
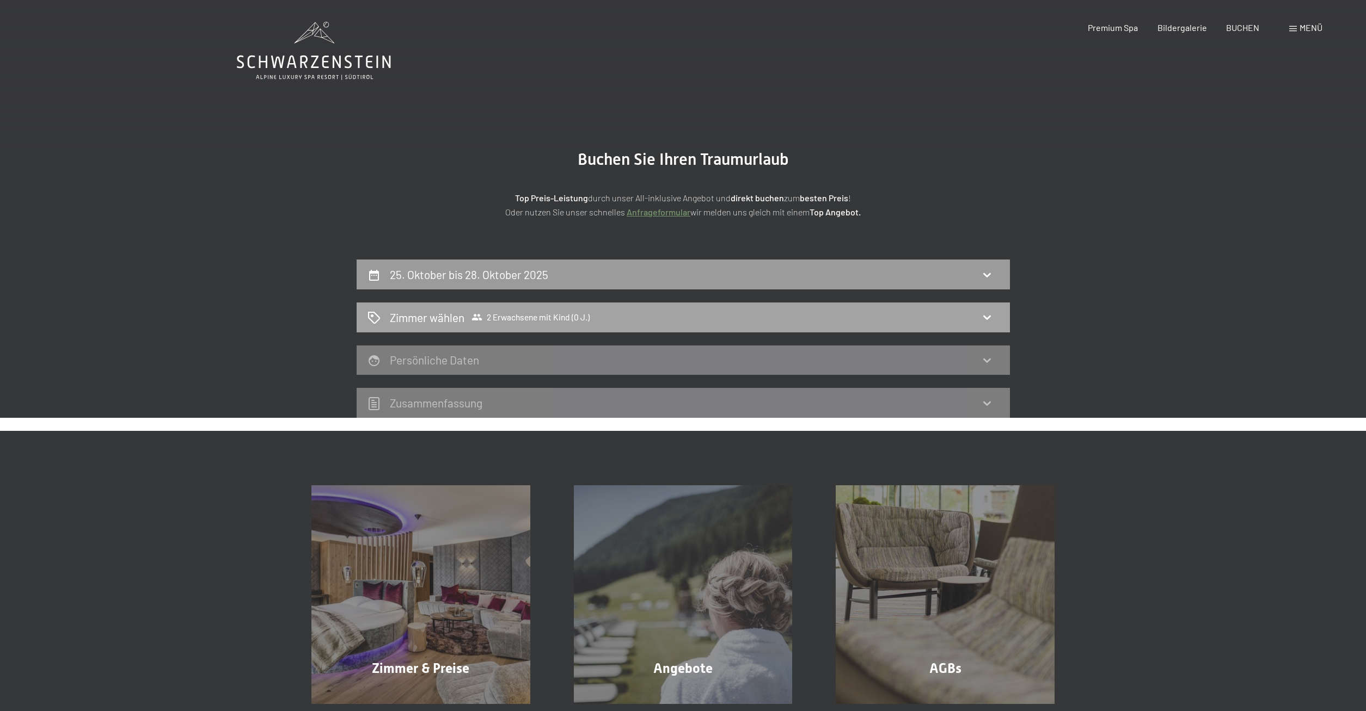
click at [491, 314] on span "2 Erwachsene mit Kind (0 J.)" at bounding box center [530, 317] width 118 height 11
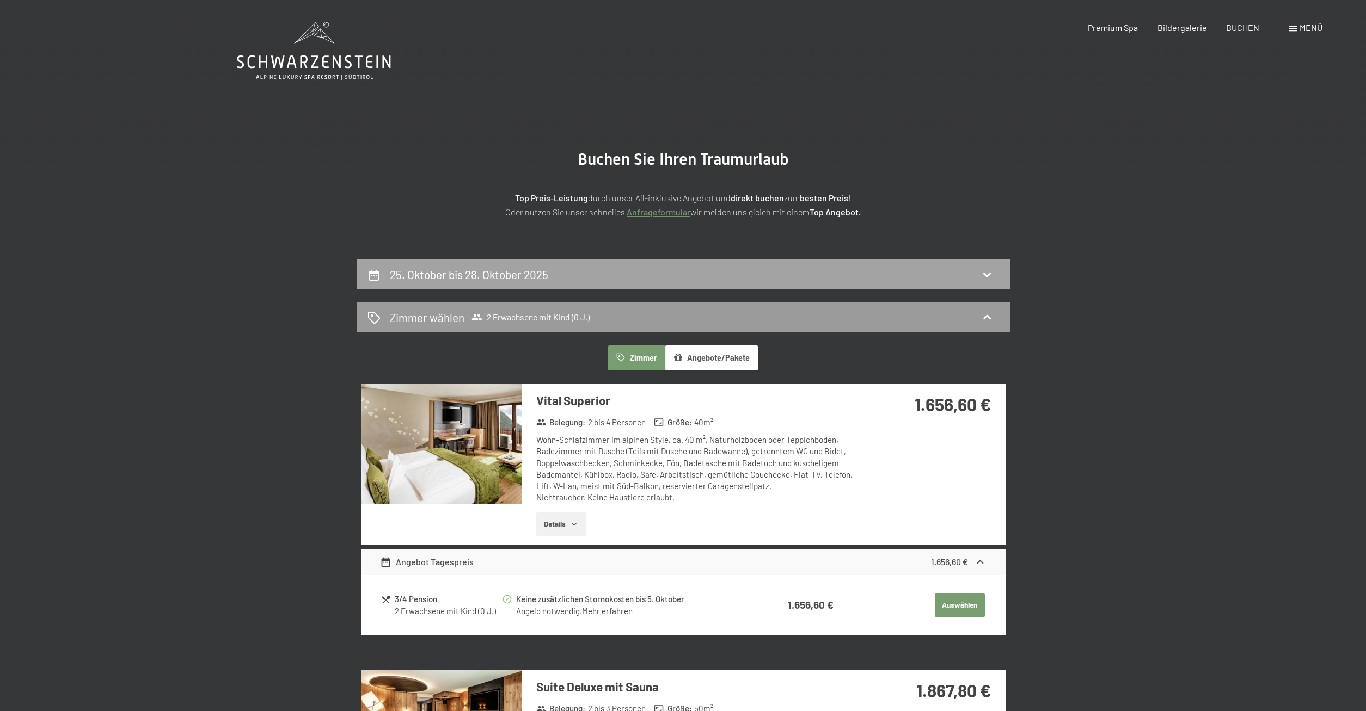
click at [875, 265] on div "25. Oktober bis 28. Oktober 2025" at bounding box center [682, 275] width 653 height 30
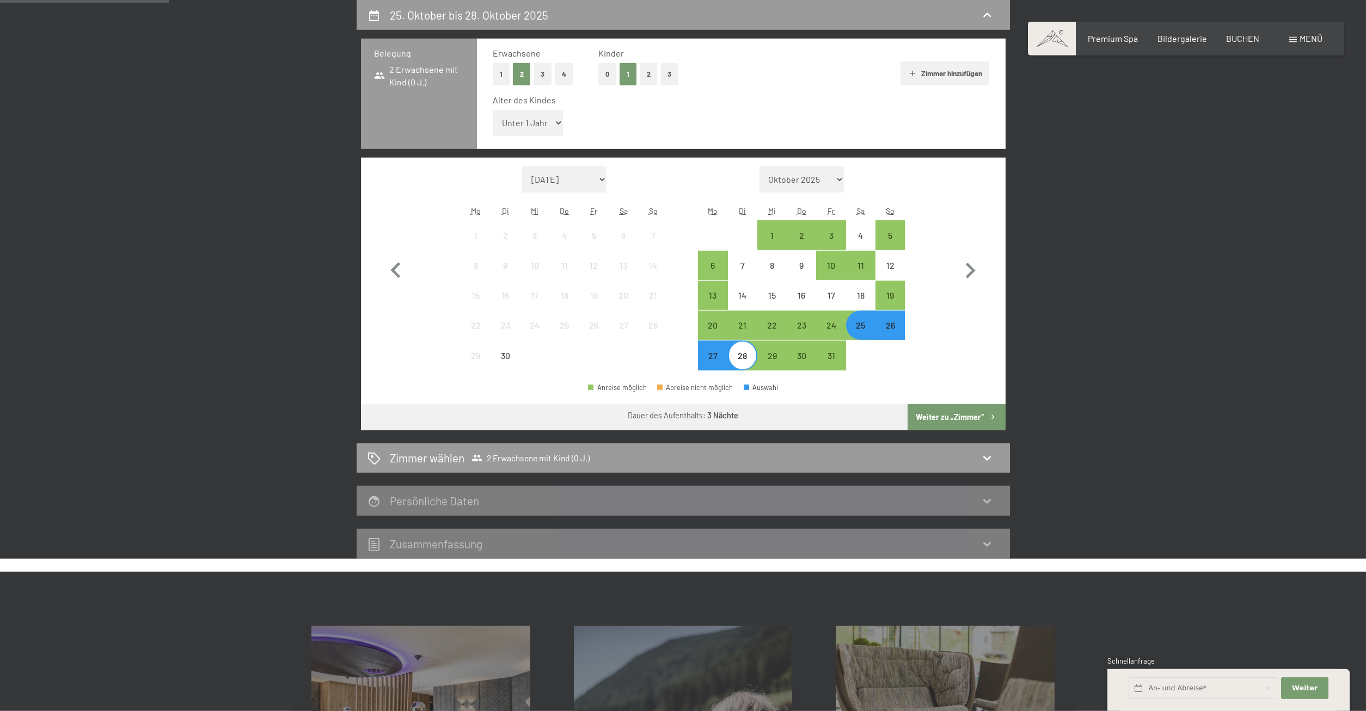
click at [493, 110] on select "Unter 1 Jahr 1 Jahr 2 Jahre 3 Jahre 4 Jahre 5 Jahre 6 Jahre 7 Jahre 8 Jahre 9 J…" at bounding box center [528, 123] width 71 height 26
select select "8"
click option "8 Jahre" at bounding box center [0, 0] width 0 height 0
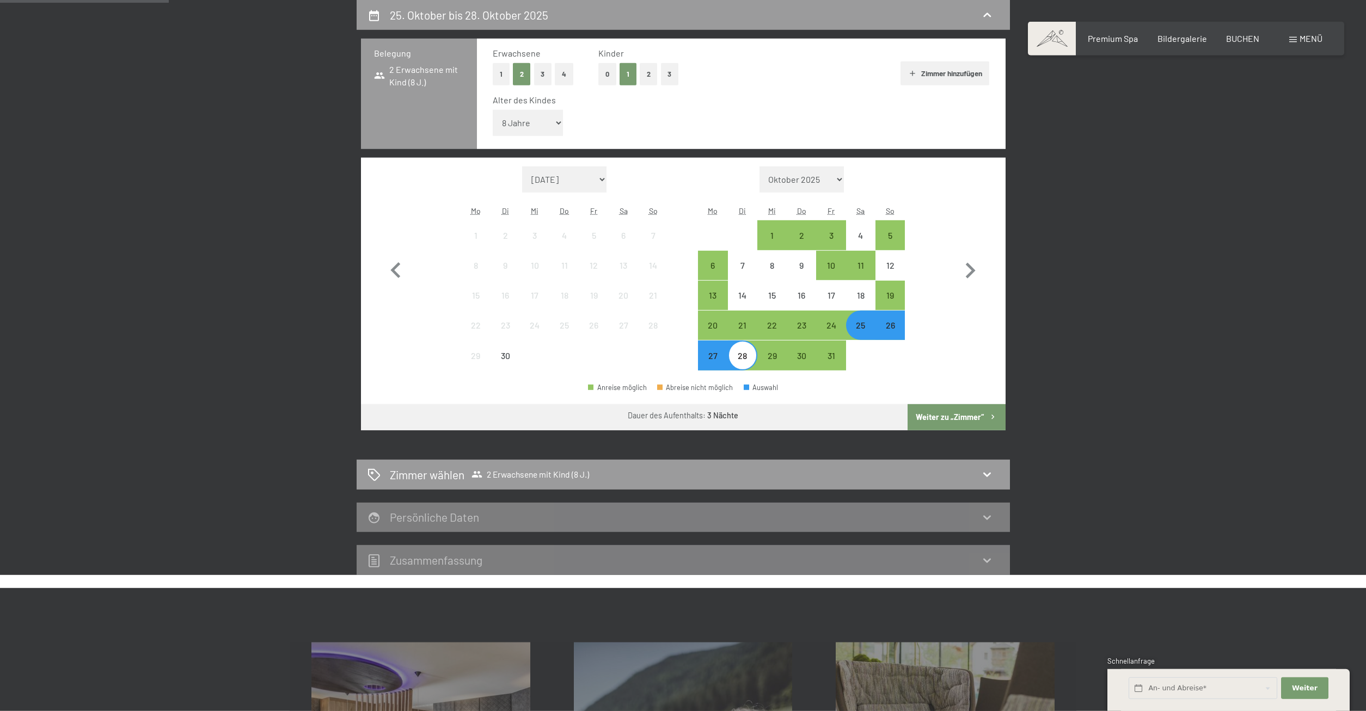
click at [970, 420] on button "Weiter zu „Zimmer“" at bounding box center [955, 417] width 97 height 26
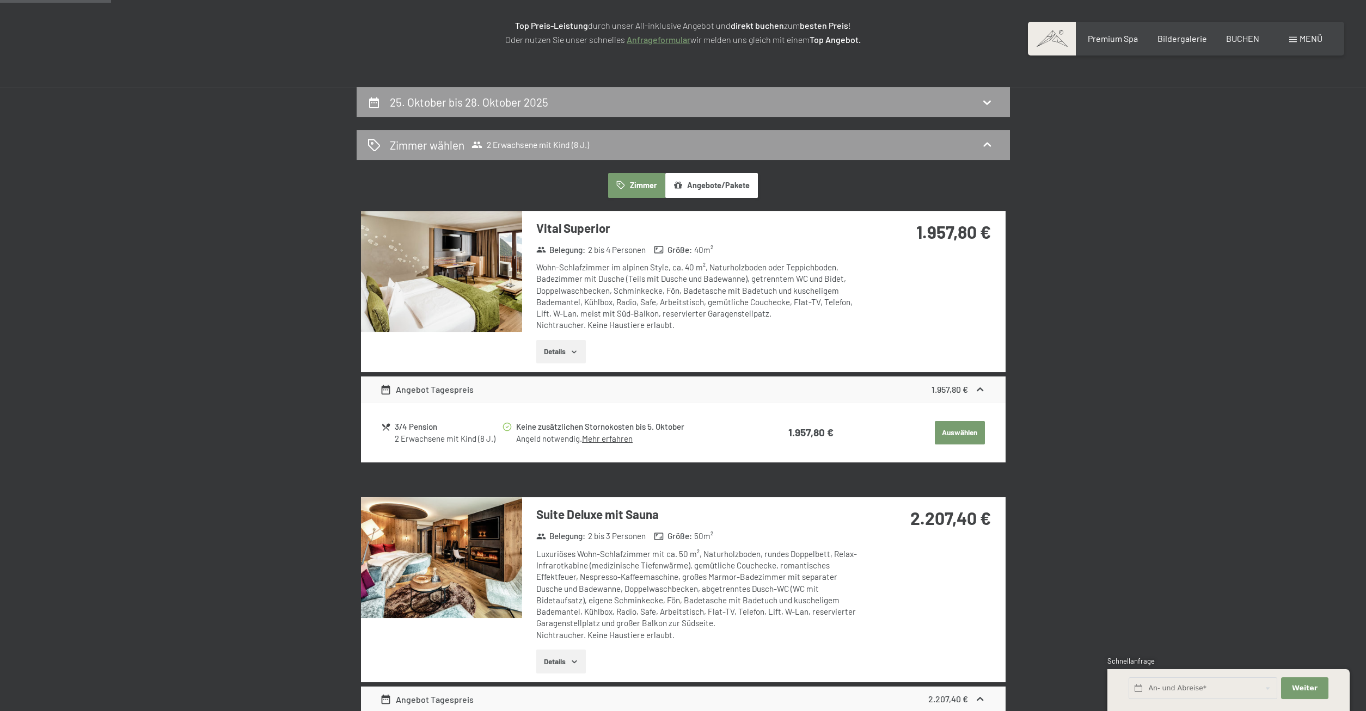
scroll to position [149, 0]
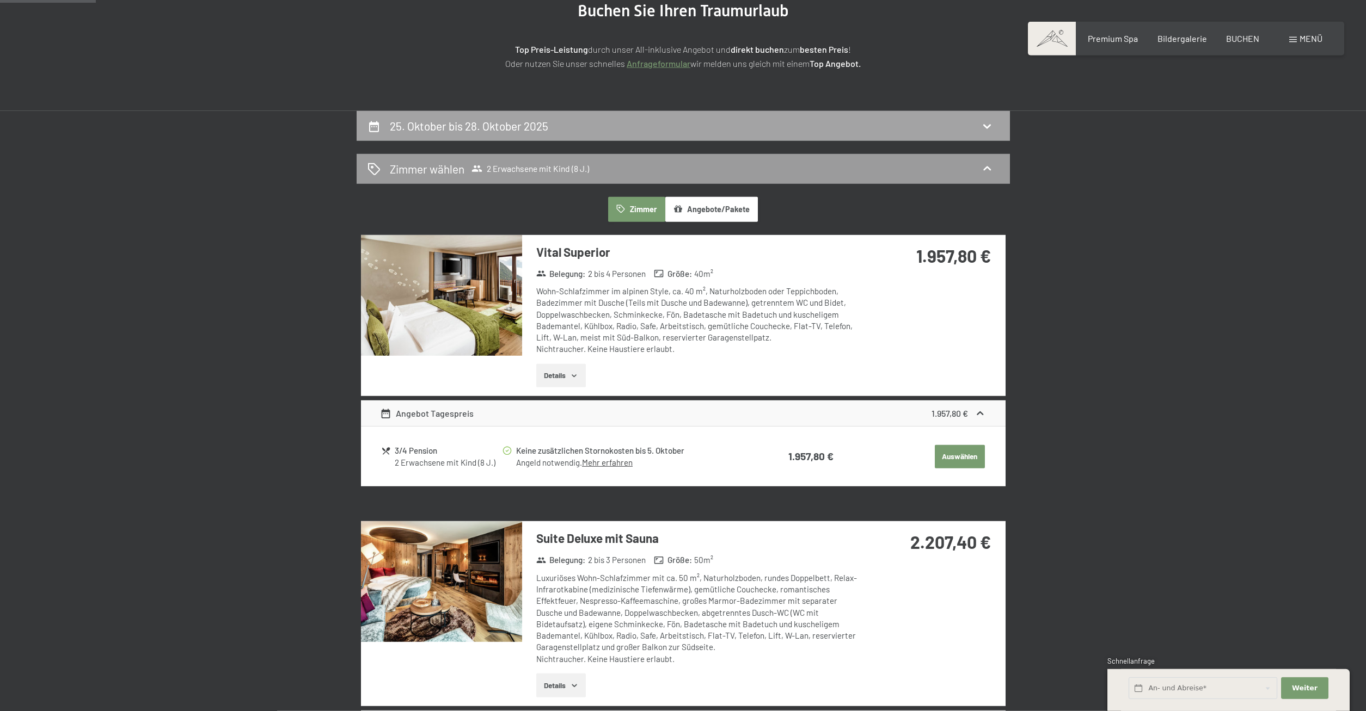
click at [614, 131] on div "25. Oktober bis 28. Oktober 2025" at bounding box center [682, 126] width 631 height 16
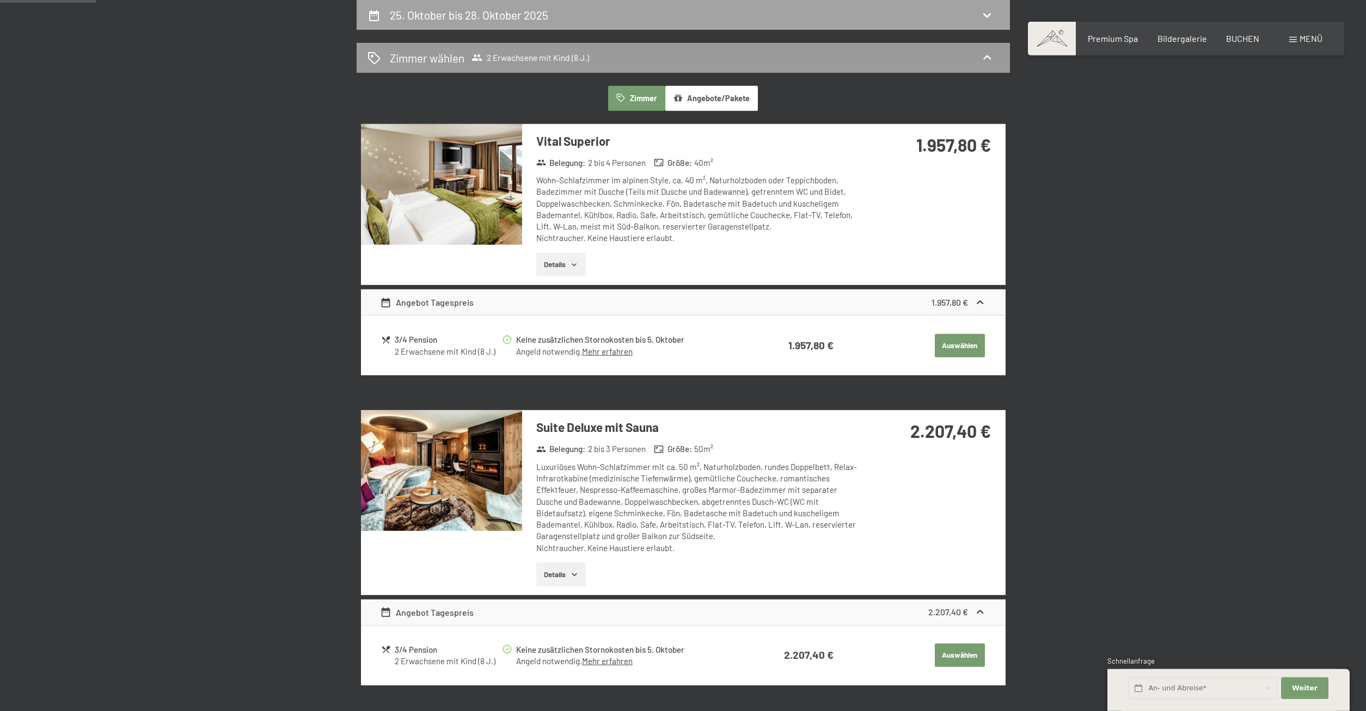
select select "8"
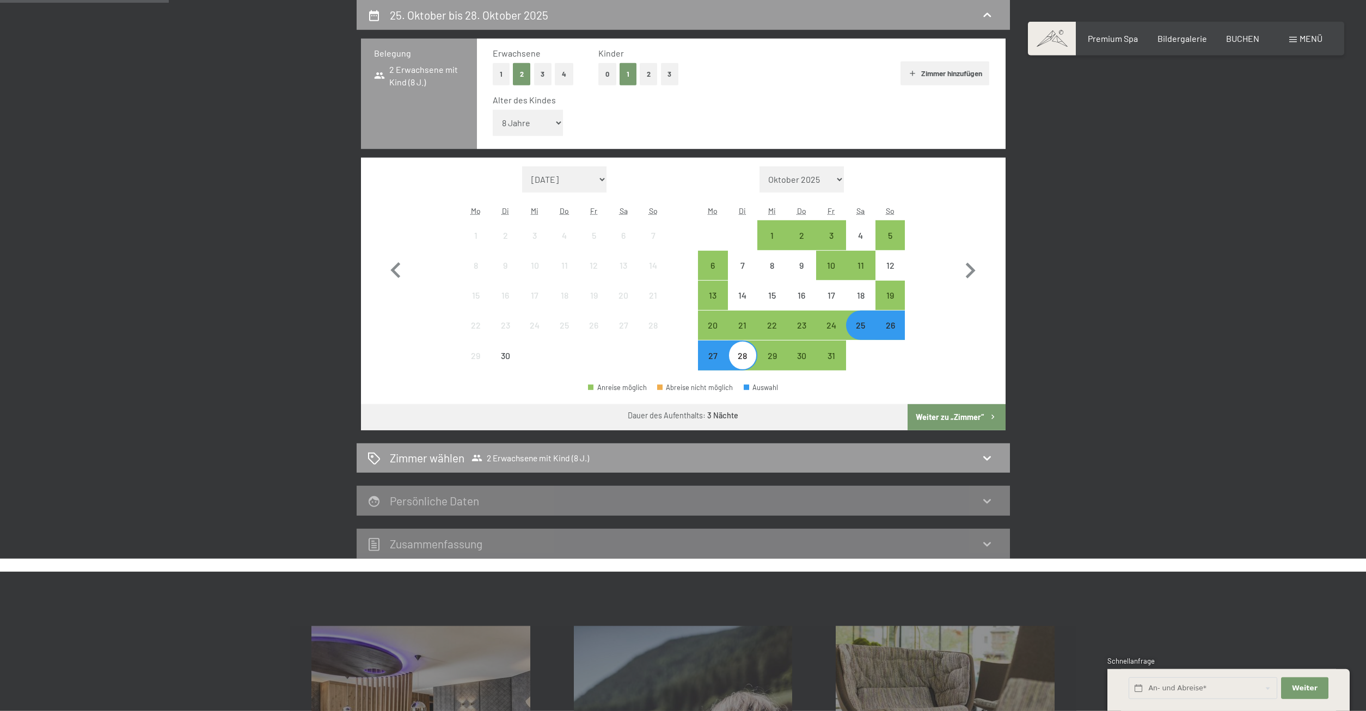
drag, startPoint x: 884, startPoint y: 329, endPoint x: 876, endPoint y: 330, distance: 8.8
click at [885, 329] on div "26" at bounding box center [889, 334] width 27 height 27
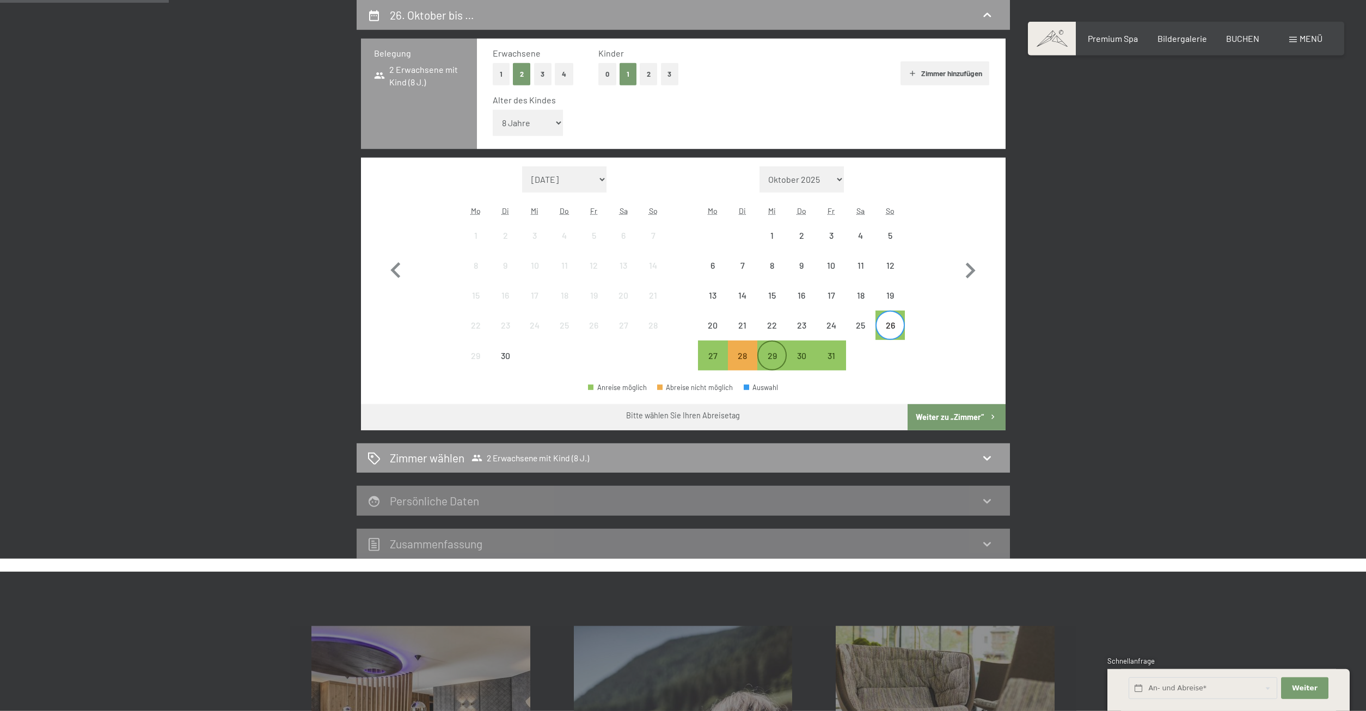
click at [772, 356] on div "29" at bounding box center [771, 365] width 27 height 27
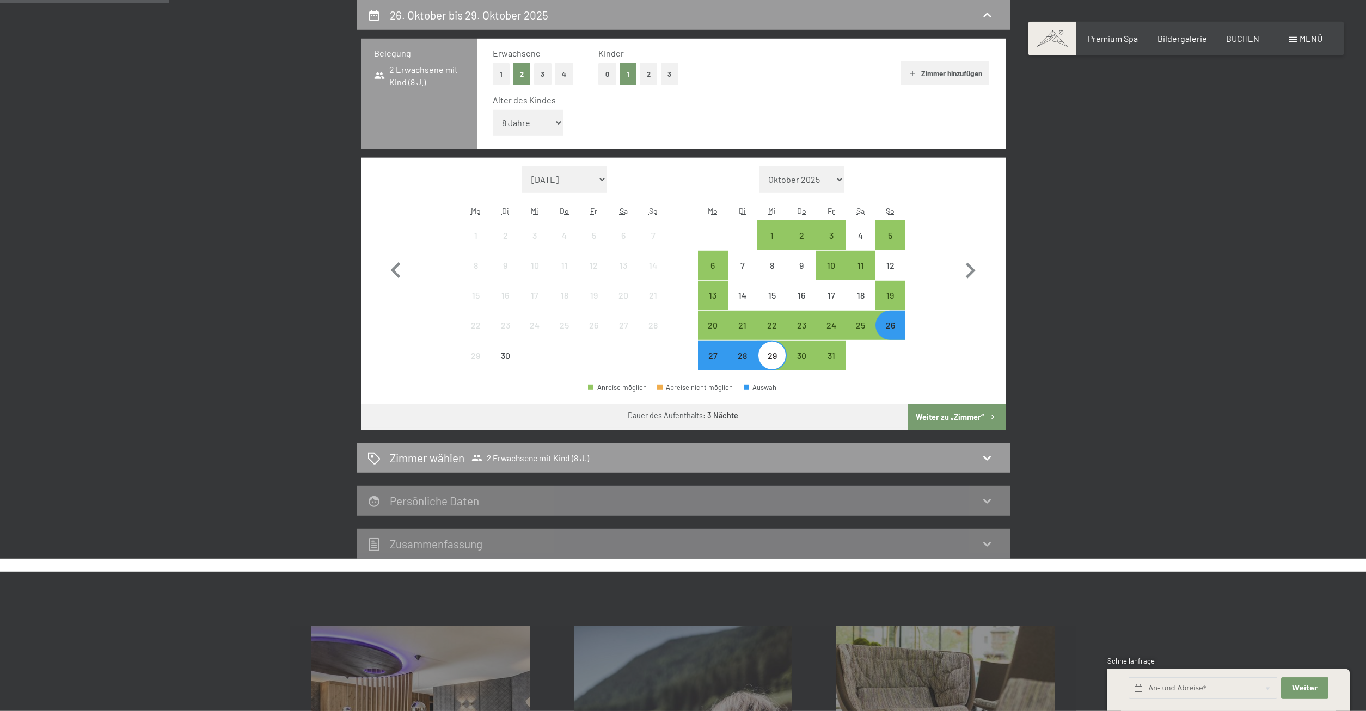
click at [985, 414] on button "Weiter zu „Zimmer“" at bounding box center [955, 417] width 97 height 26
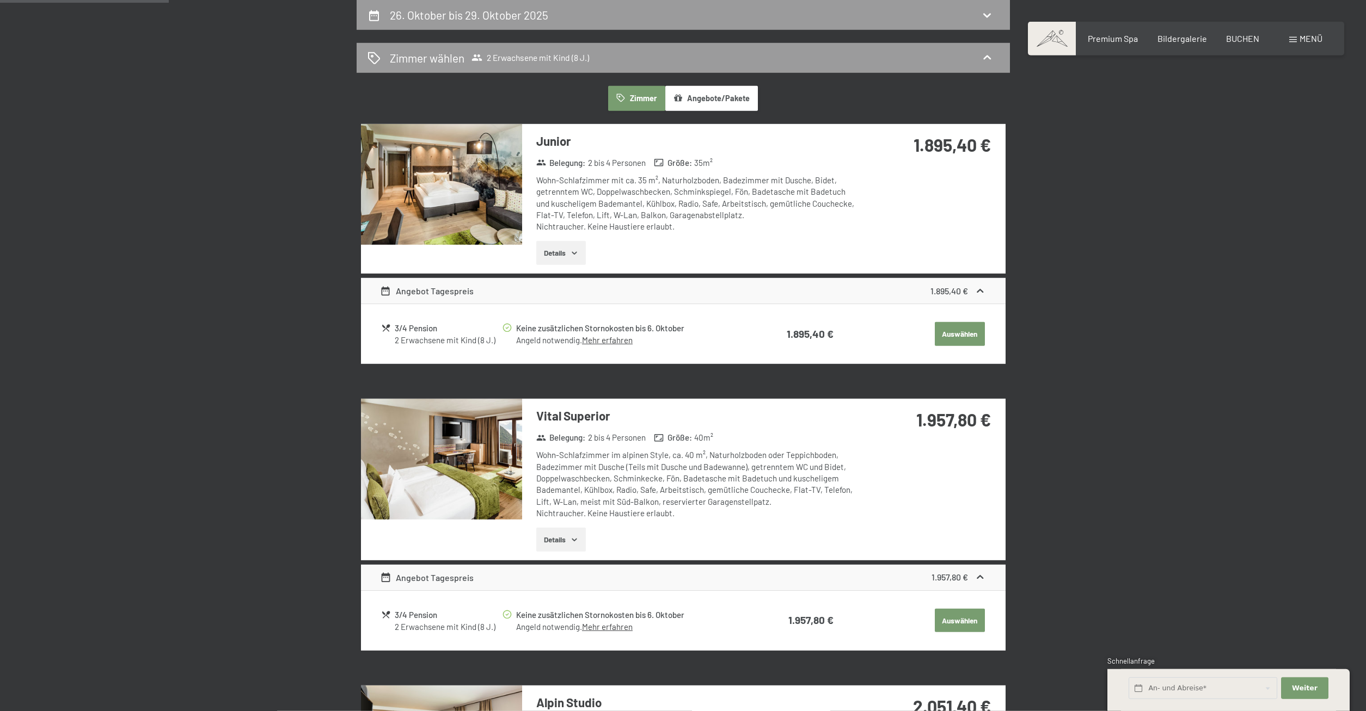
click at [486, 480] on img at bounding box center [441, 459] width 161 height 121
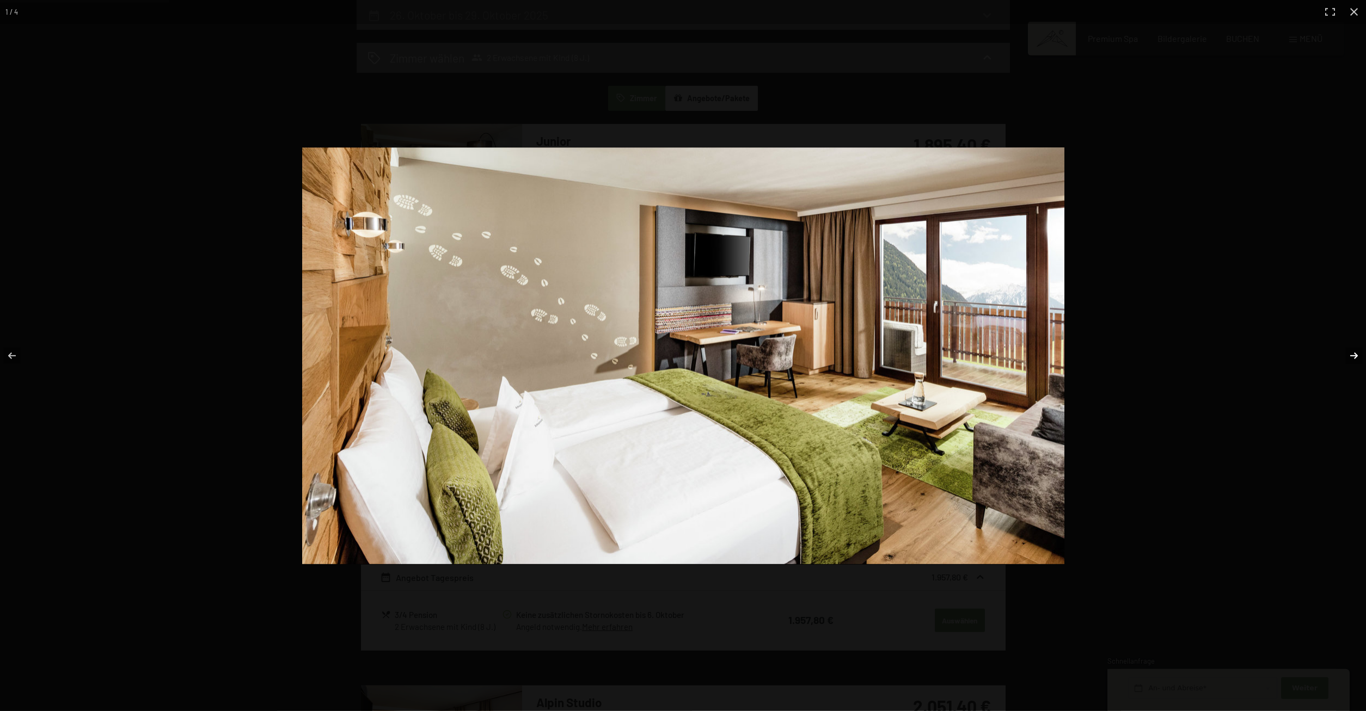
click at [1353, 359] on button "button" at bounding box center [1346, 356] width 38 height 54
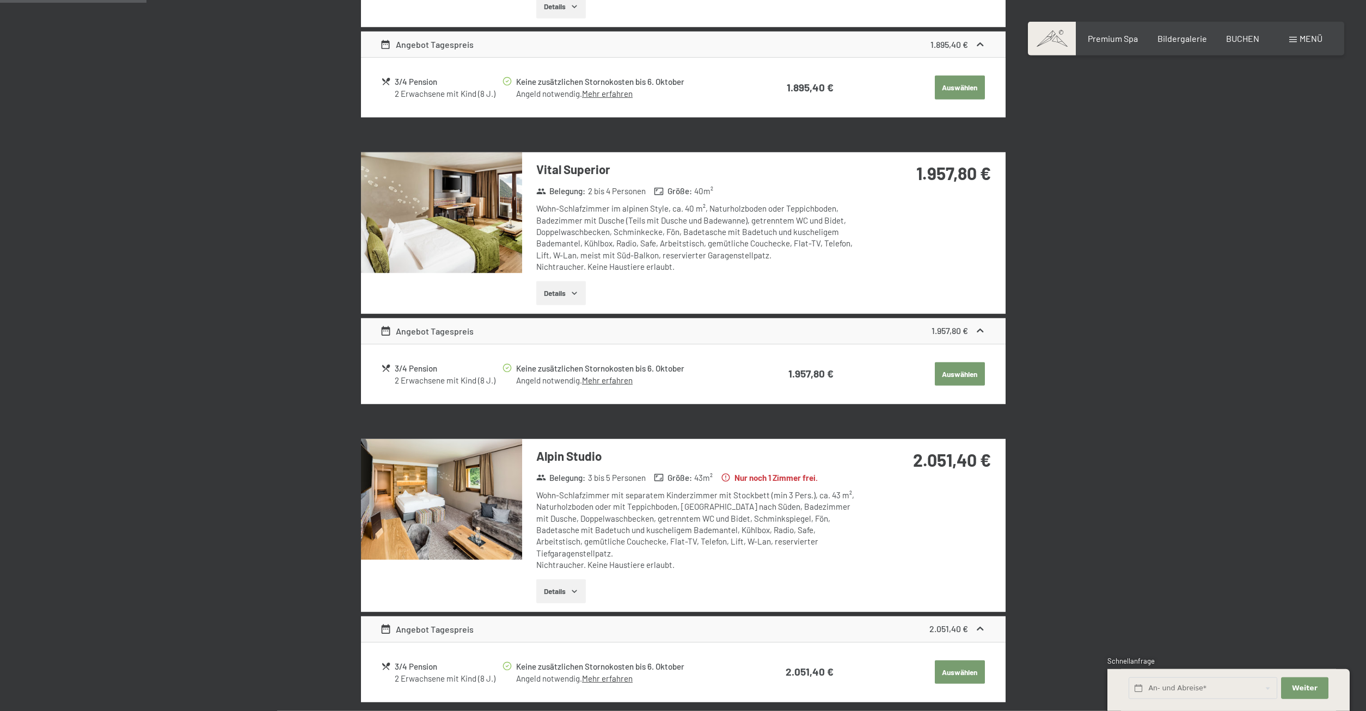
scroll to position [593, 0]
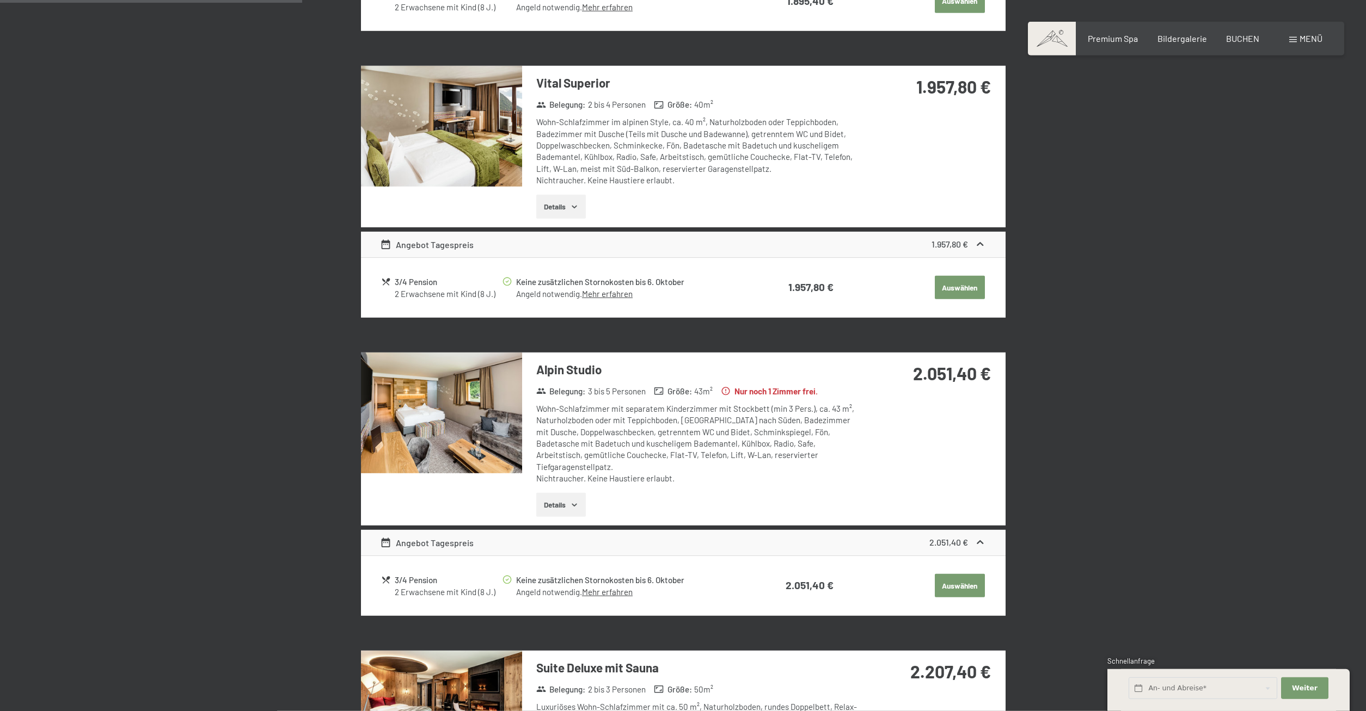
click at [481, 428] on img at bounding box center [441, 413] width 161 height 121
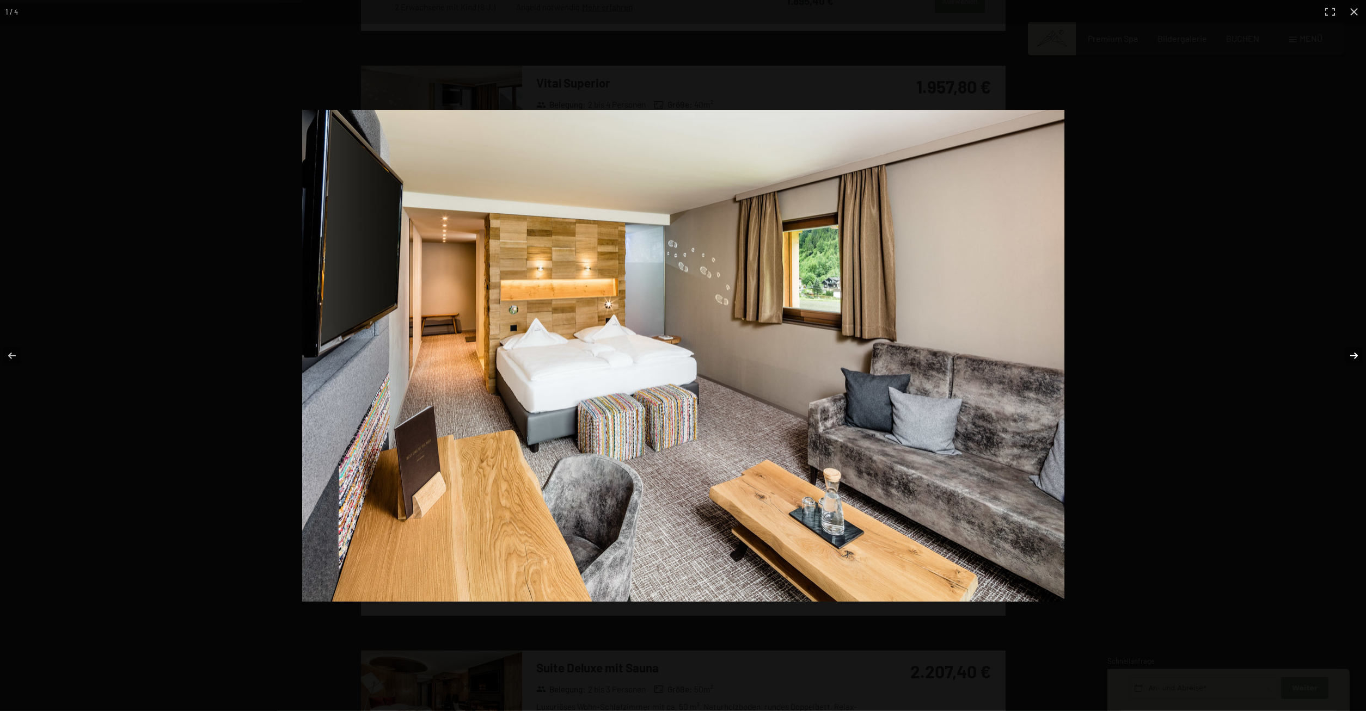
click at [1349, 355] on button "button" at bounding box center [1346, 356] width 38 height 54
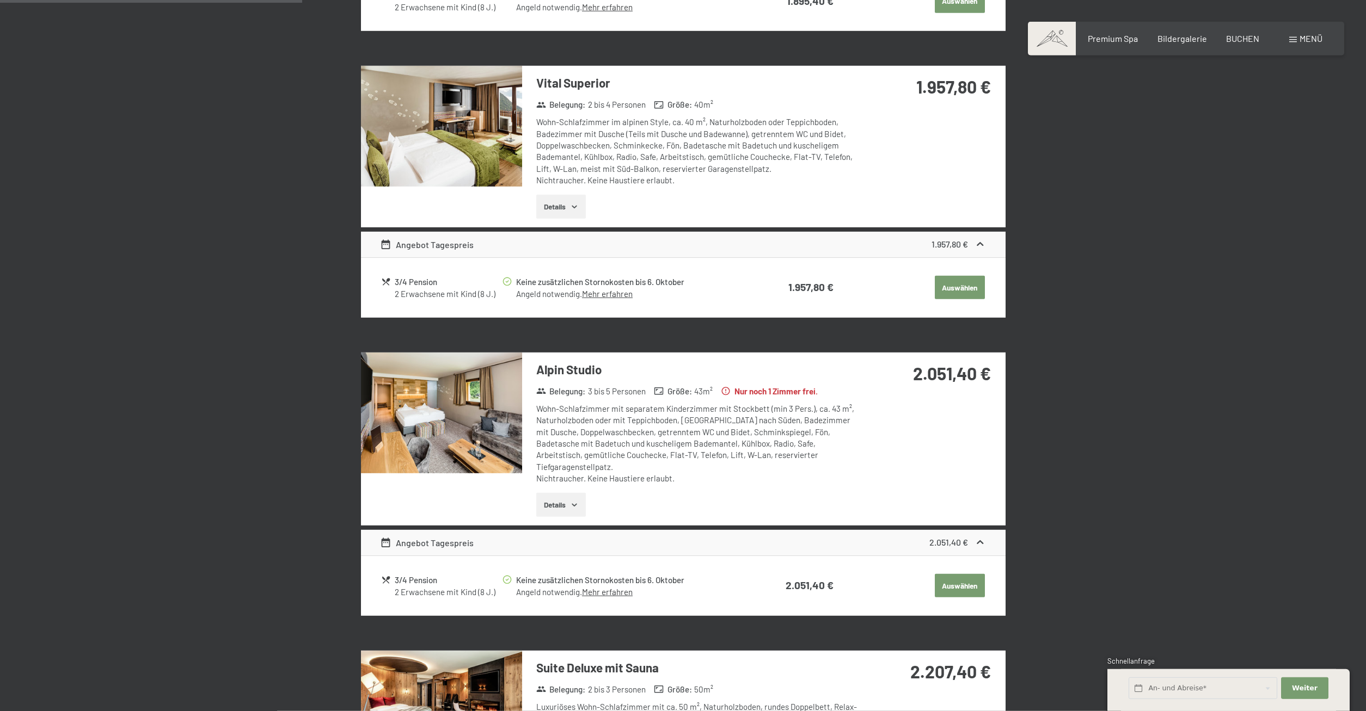
click at [440, 401] on img at bounding box center [441, 413] width 161 height 121
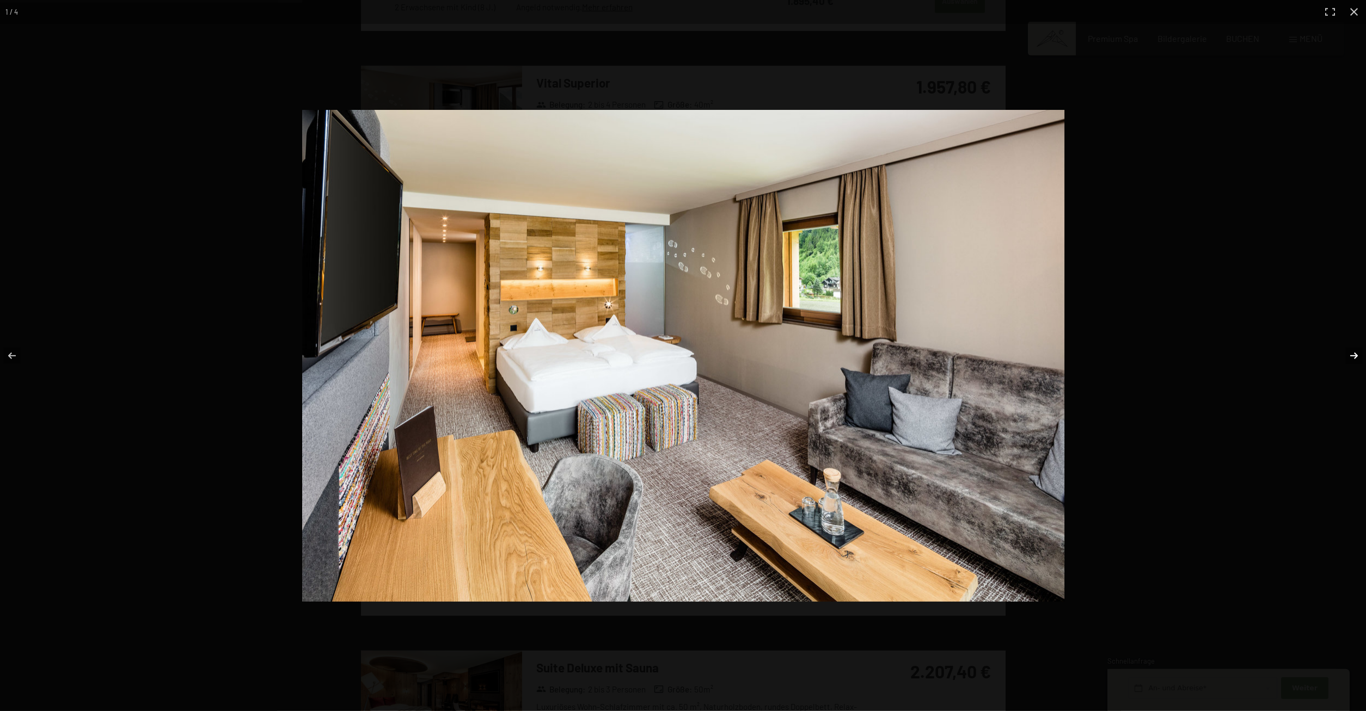
click at [1353, 358] on button "button" at bounding box center [1346, 356] width 38 height 54
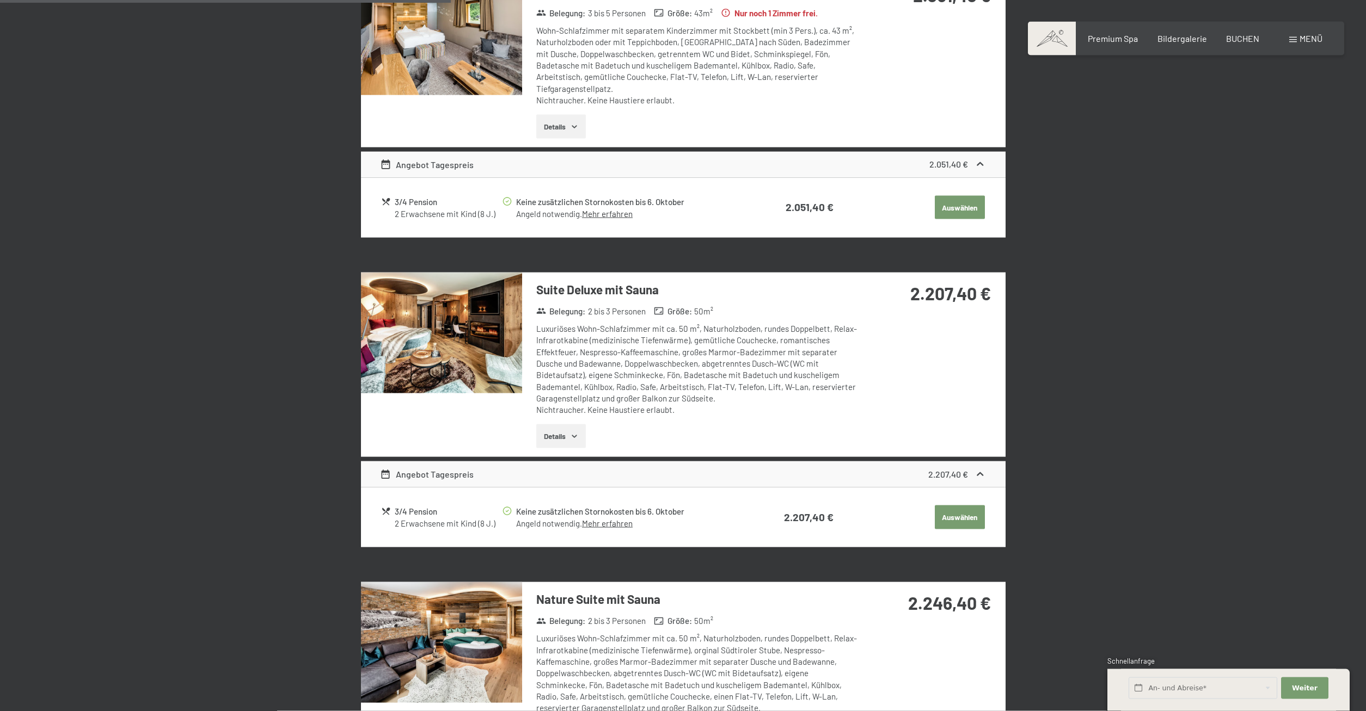
scroll to position [981, 0]
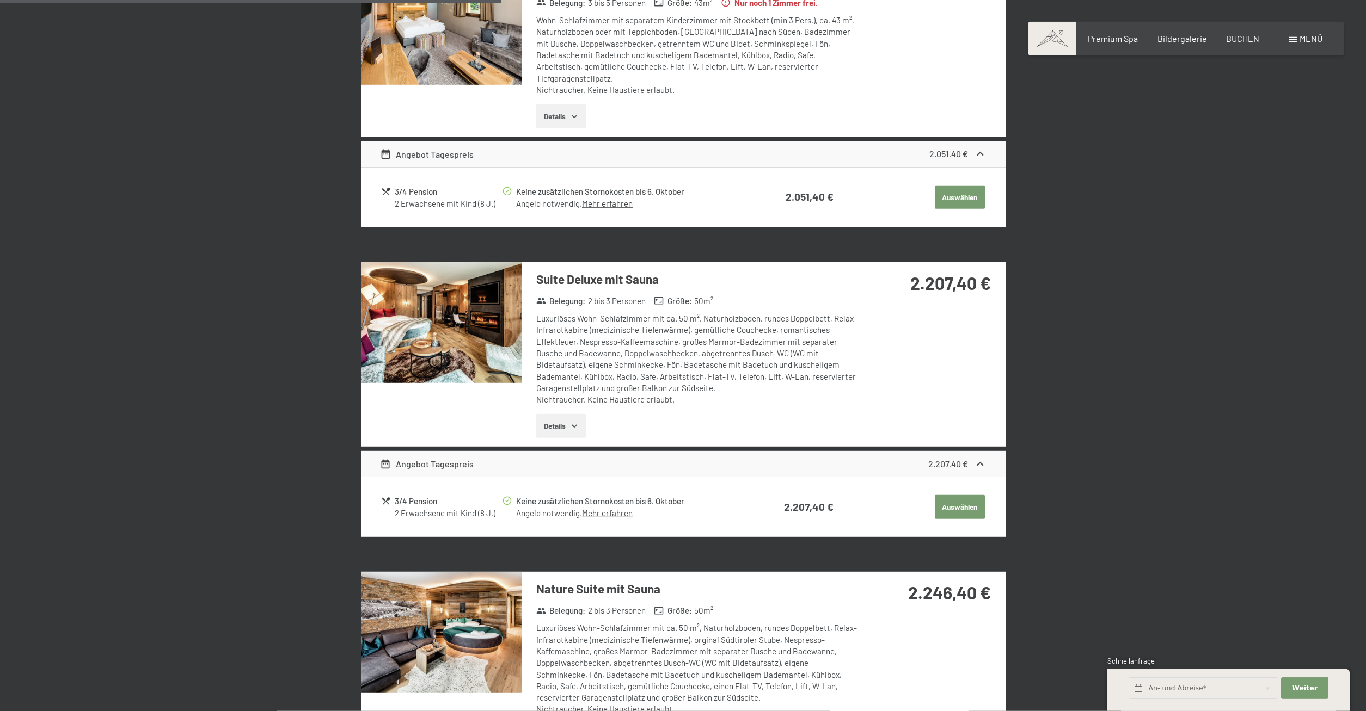
click at [471, 306] on img at bounding box center [441, 322] width 161 height 121
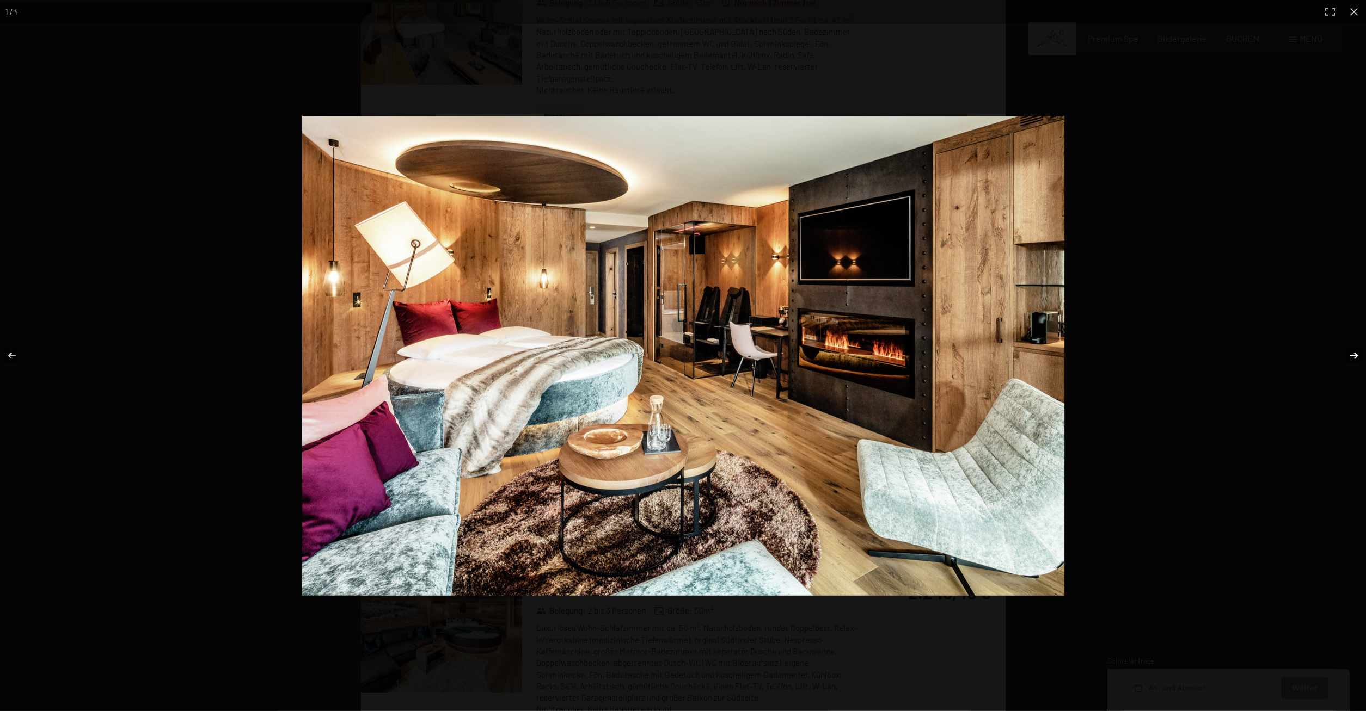
click at [1351, 358] on button "button" at bounding box center [1346, 356] width 38 height 54
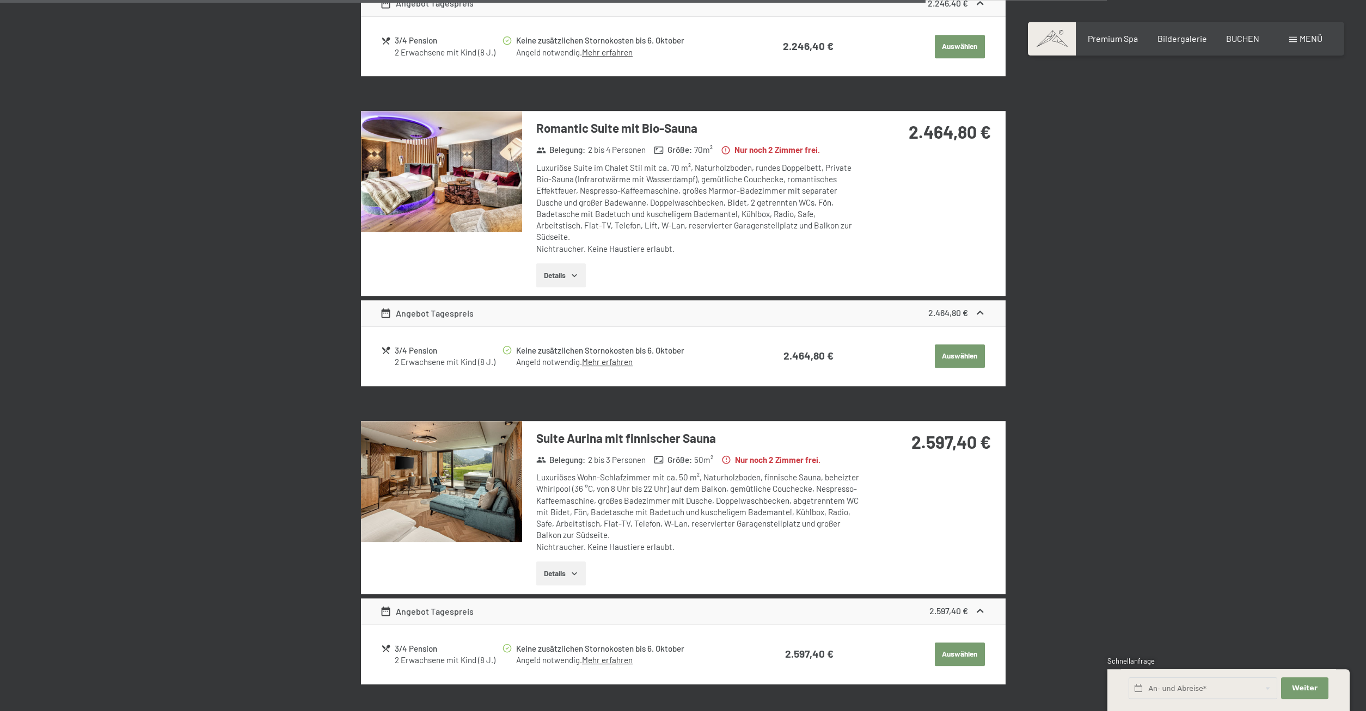
scroll to position [1814, 0]
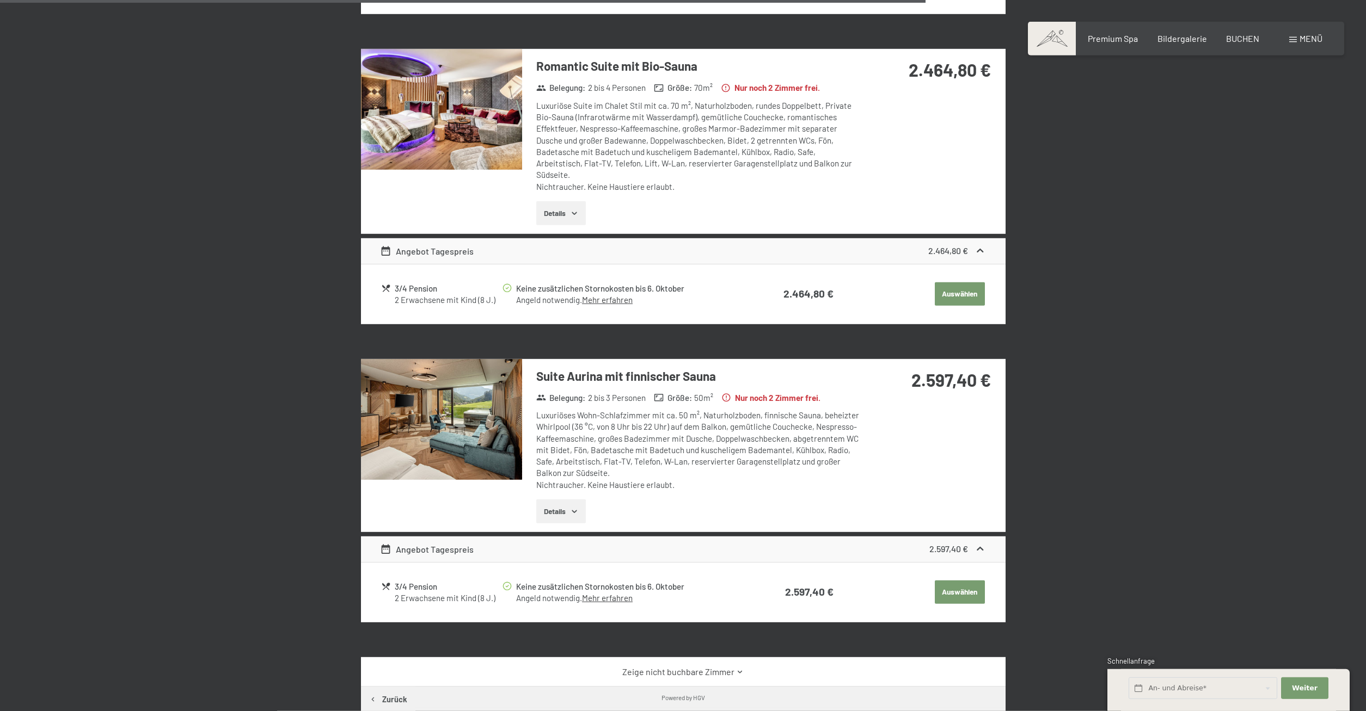
click at [478, 394] on img at bounding box center [441, 419] width 161 height 121
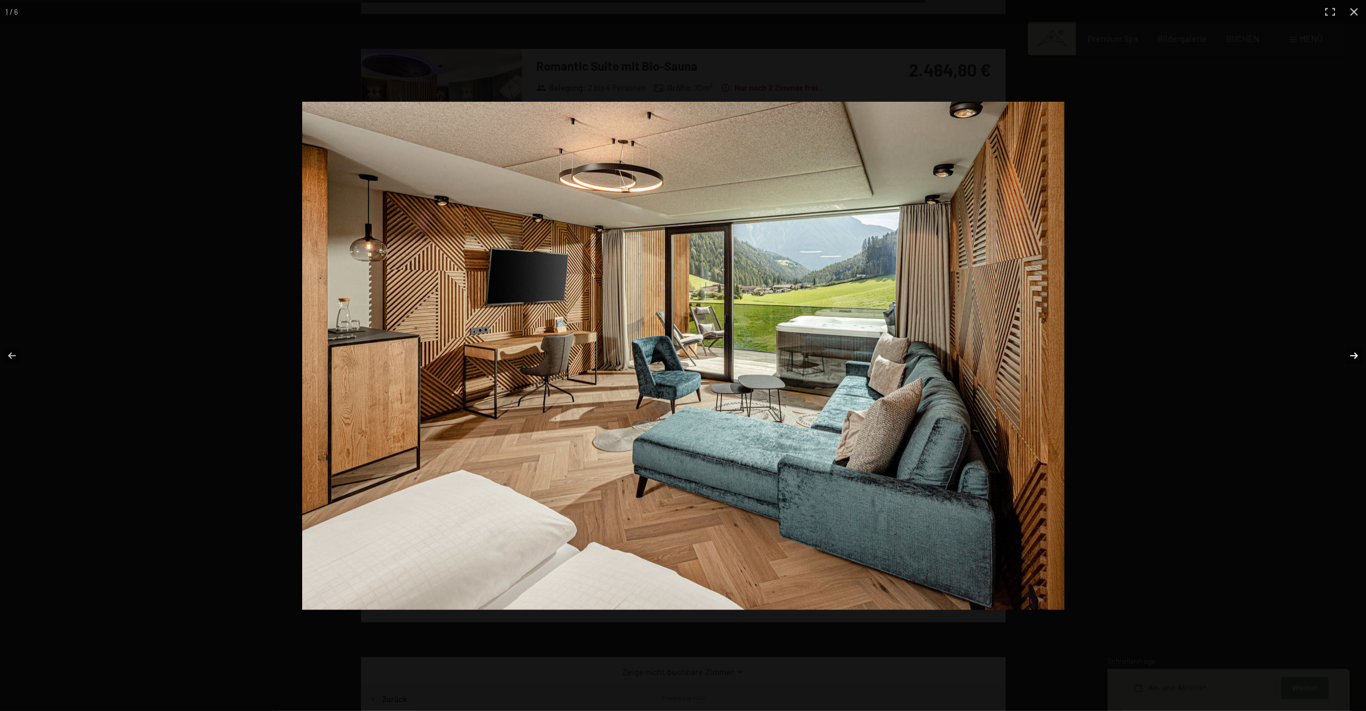
click at [1348, 351] on button "button" at bounding box center [1346, 356] width 38 height 54
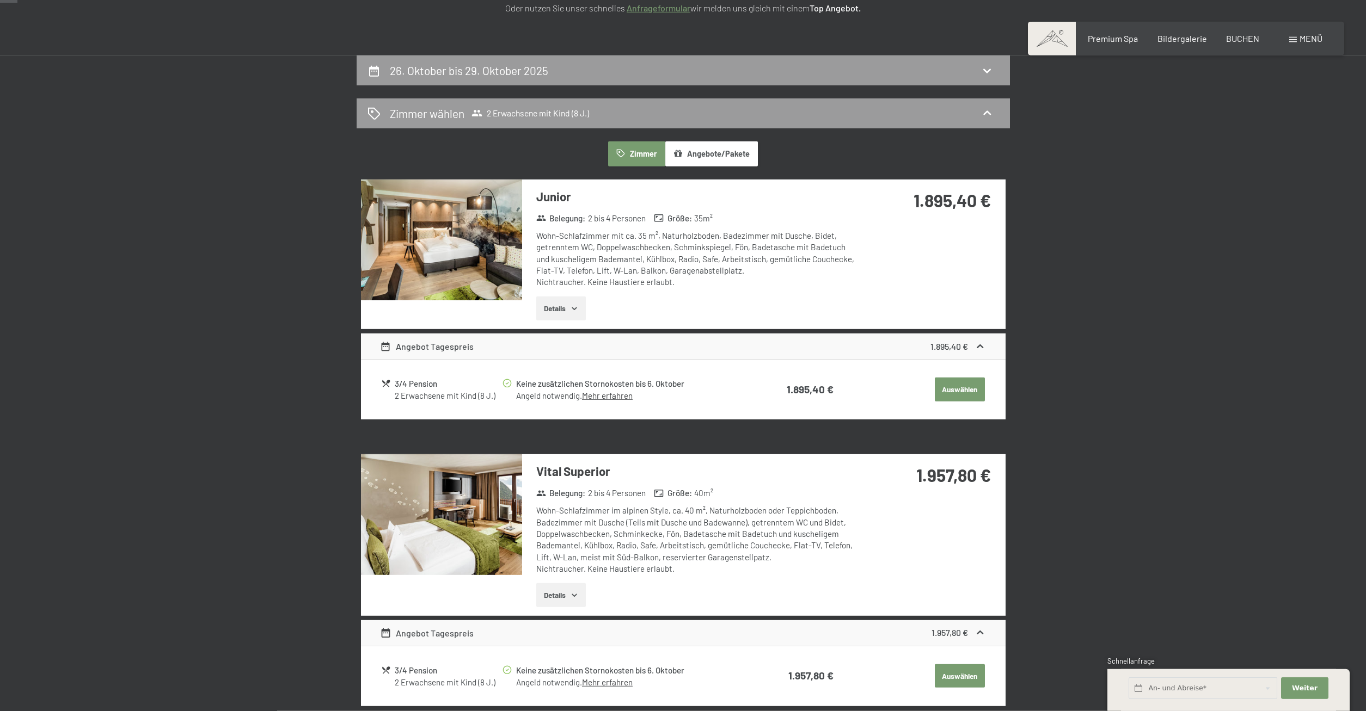
scroll to position [0, 0]
